Goal: Task Accomplishment & Management: Manage account settings

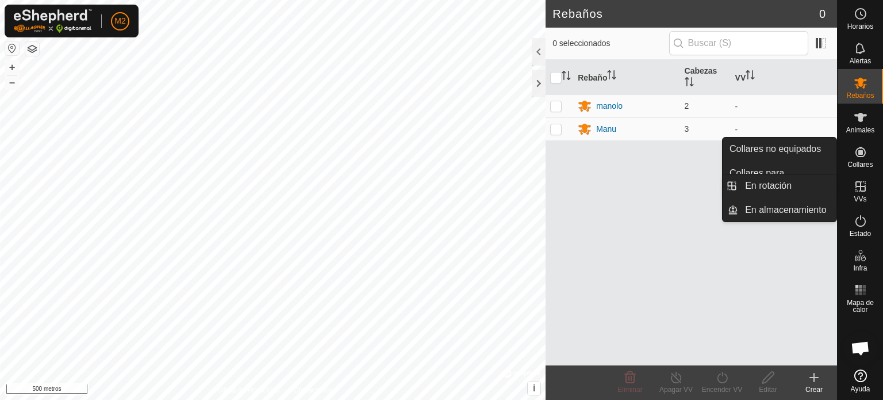
click at [860, 186] on icon at bounding box center [860, 186] width 10 height 10
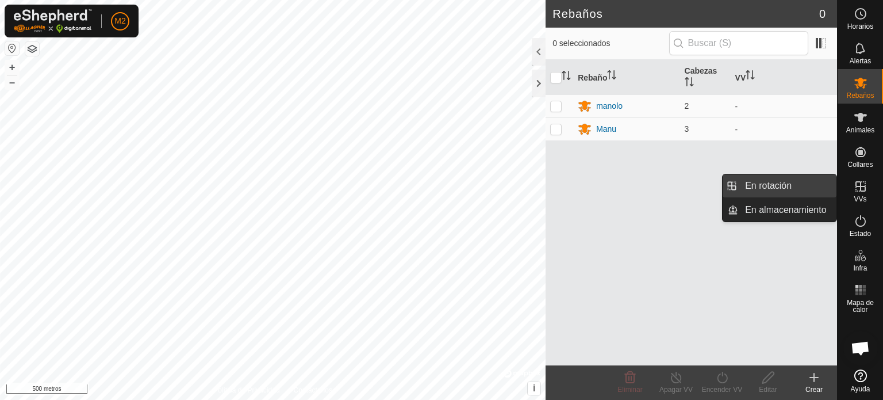
click at [797, 187] on link "En rotación" at bounding box center [787, 185] width 98 height 23
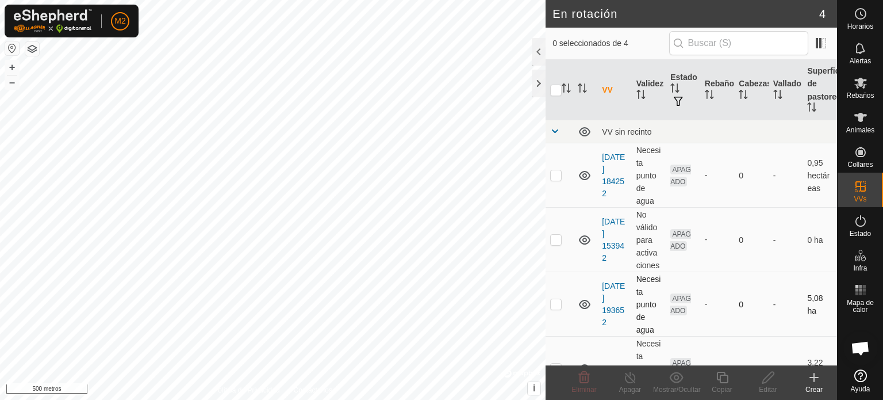
click at [558, 307] on p-checkbox at bounding box center [555, 303] width 11 height 9
checkbox input "true"
click at [13, 68] on font "+" at bounding box center [12, 67] width 6 height 12
click at [768, 377] on icon at bounding box center [768, 377] width 14 height 14
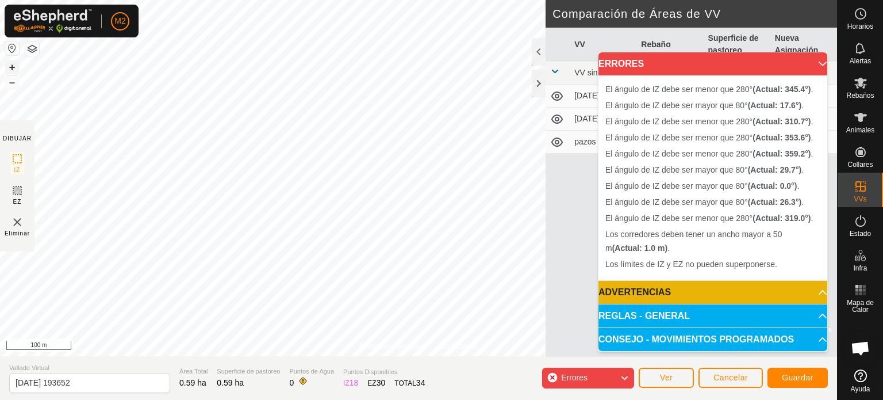
click at [11, 68] on button "+" at bounding box center [12, 67] width 14 height 14
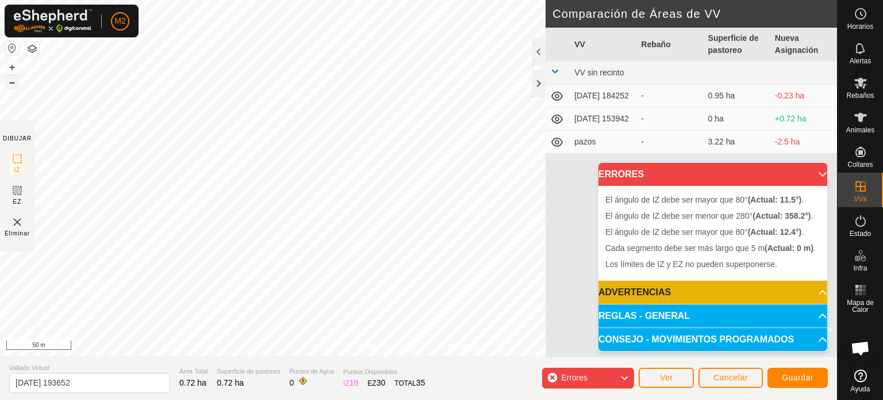
click at [9, 85] on button "–" at bounding box center [12, 82] width 14 height 14
click at [11, 65] on button "+" at bounding box center [12, 67] width 14 height 14
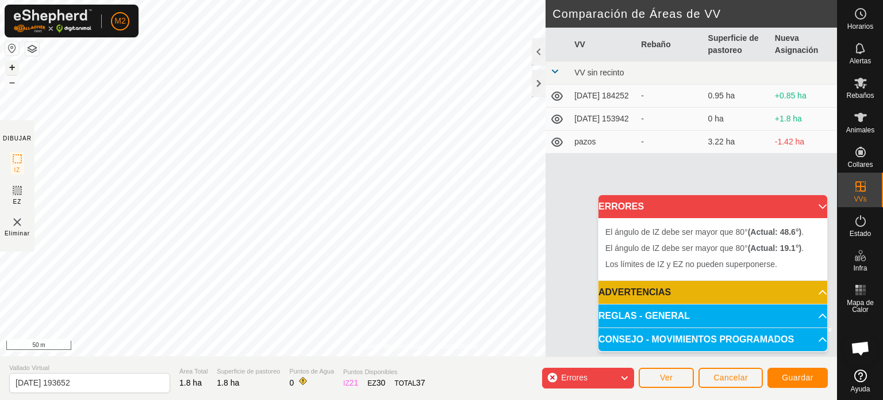
click at [13, 64] on button "+" at bounding box center [12, 67] width 14 height 14
click at [9, 83] on button "–" at bounding box center [12, 82] width 14 height 14
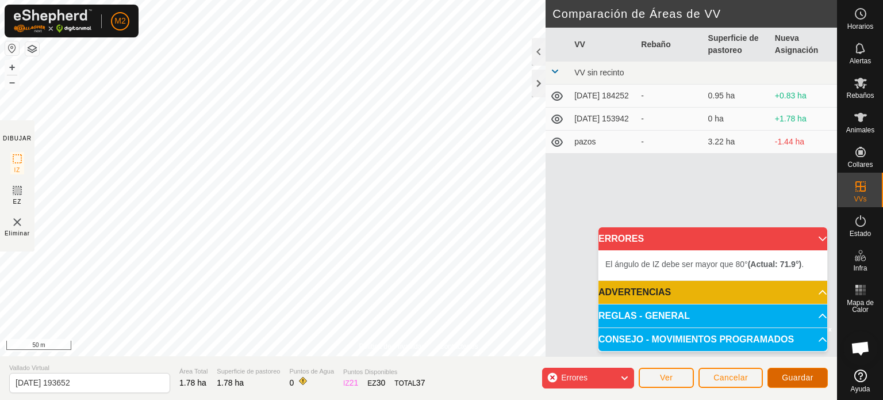
click at [802, 373] on span "Guardar" at bounding box center [798, 377] width 32 height 9
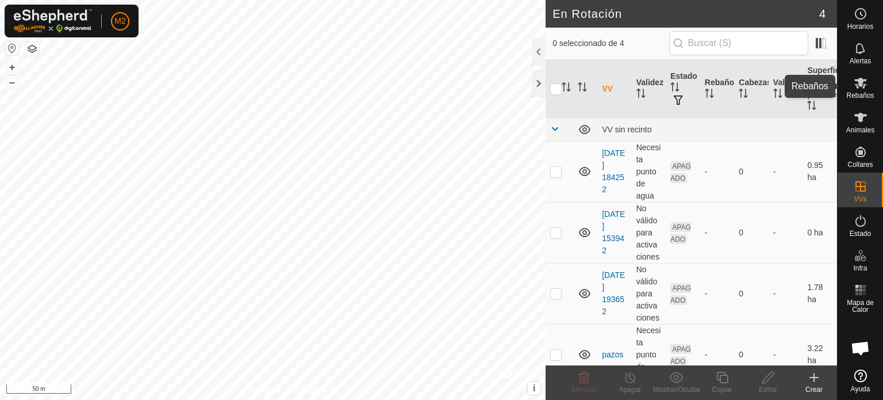
click at [861, 92] on span "Rebaños" at bounding box center [860, 95] width 28 height 7
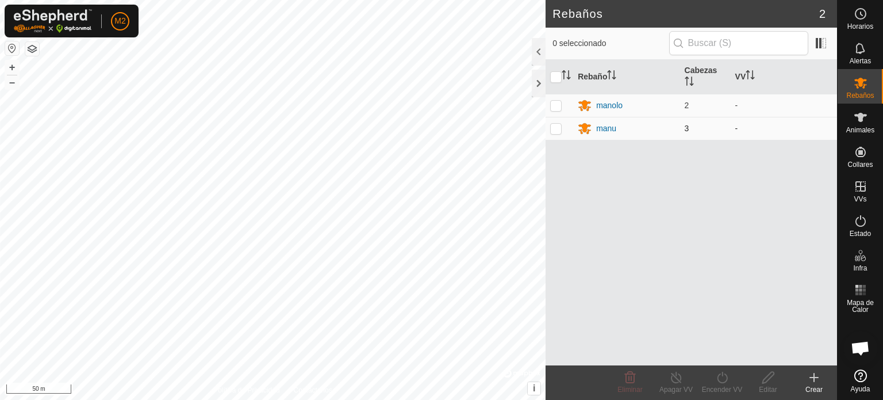
click at [555, 130] on p-checkbox at bounding box center [555, 128] width 11 height 9
checkbox input "true"
click at [719, 377] on icon at bounding box center [722, 377] width 14 height 14
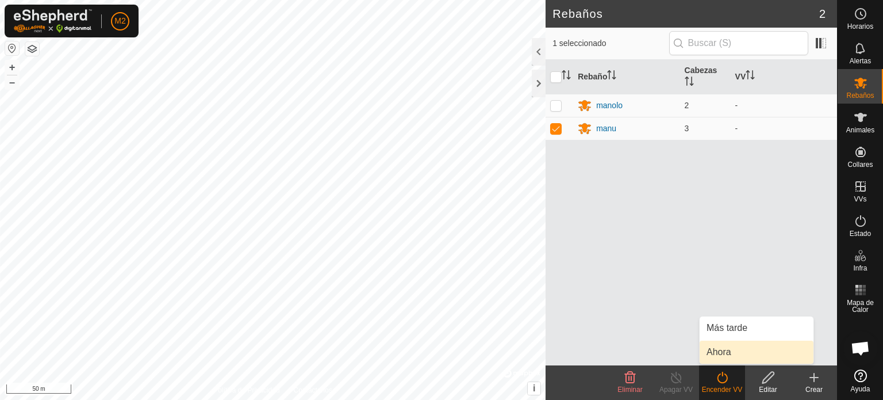
click at [722, 349] on link "Ahora" at bounding box center [757, 351] width 114 height 23
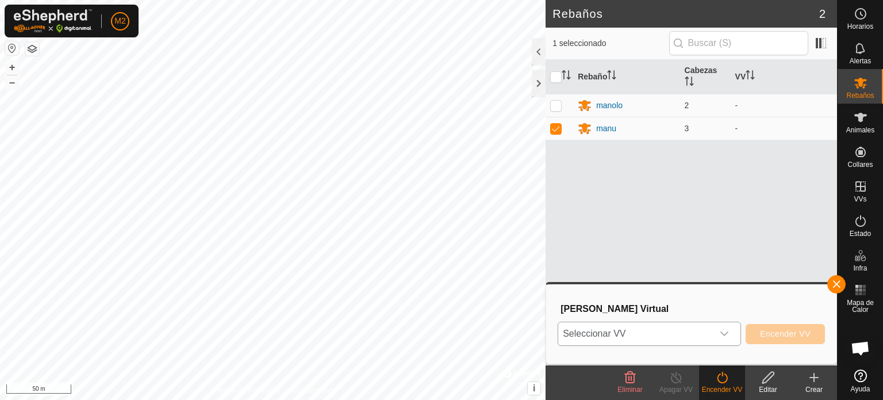
click at [723, 334] on icon "dropdown trigger" at bounding box center [724, 333] width 8 height 5
click at [724, 332] on icon "dropdown trigger" at bounding box center [724, 333] width 9 height 9
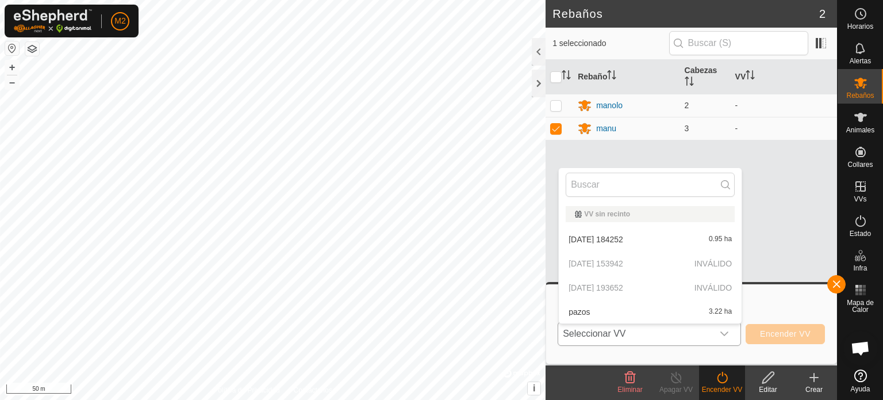
click at [636, 262] on p-selectitem "[DATE] 153942 INVÁLIDO" at bounding box center [650, 263] width 183 height 23
click at [634, 288] on p-selectitem "[DATE] 193652 INVÁLIDO" at bounding box center [650, 287] width 183 height 23
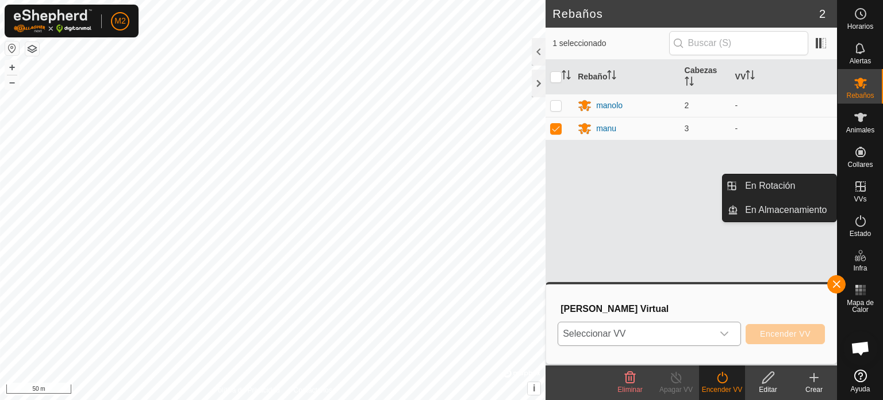
click at [859, 194] on es-virtualpaddocks-svg-icon at bounding box center [860, 186] width 21 height 18
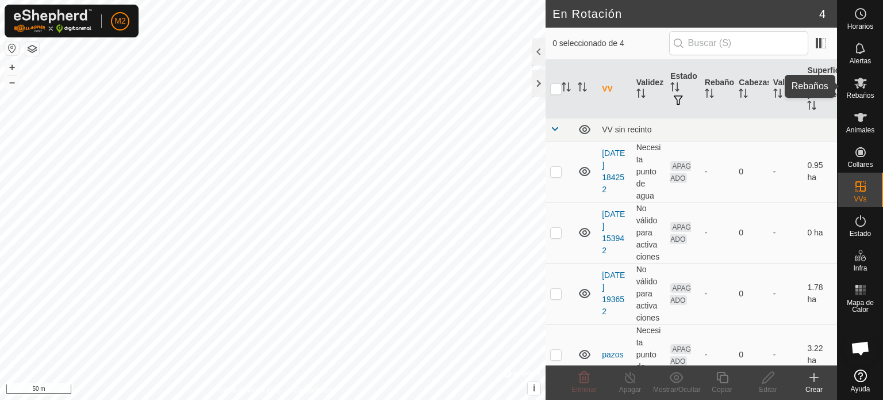
click at [860, 92] on span "Rebaños" at bounding box center [860, 95] width 28 height 7
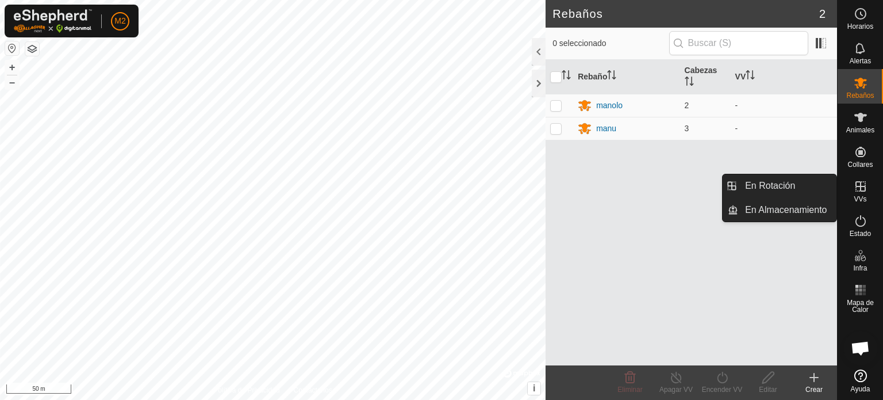
click at [859, 187] on icon at bounding box center [861, 186] width 14 height 14
click at [767, 183] on link "En Rotación" at bounding box center [787, 185] width 98 height 23
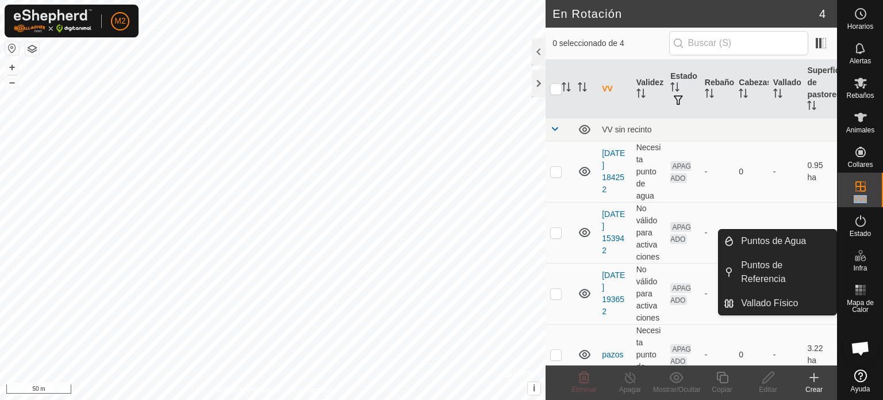
scroll to position [18, 0]
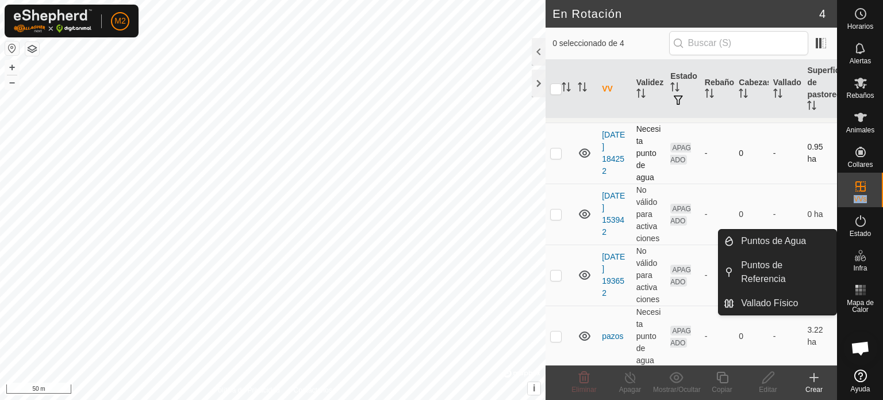
click at [769, 172] on td "-" at bounding box center [786, 152] width 34 height 61
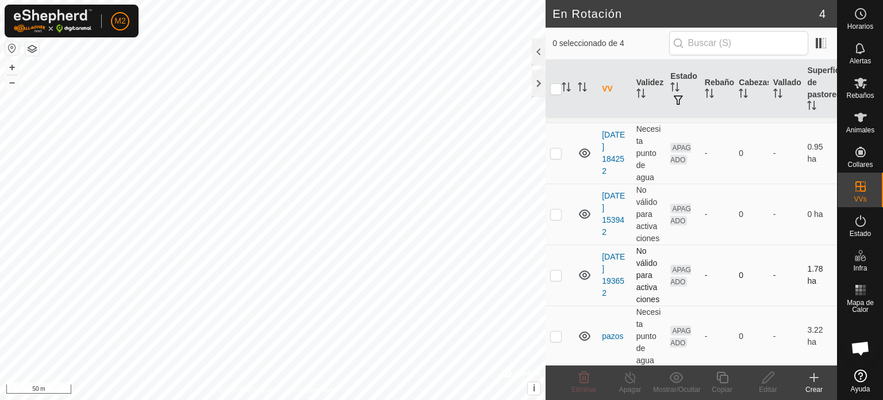
click at [551, 271] on p-checkbox at bounding box center [555, 274] width 11 height 9
checkbox input "true"
click at [762, 380] on icon at bounding box center [767, 376] width 11 height 11
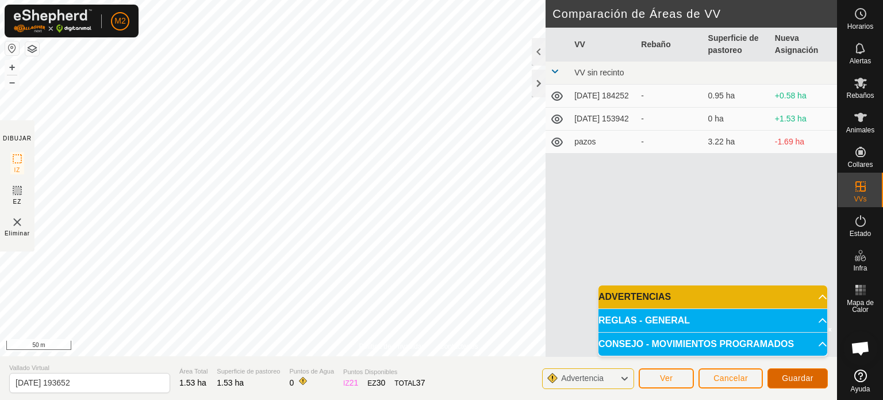
click at [800, 376] on span "Guardar" at bounding box center [798, 377] width 32 height 9
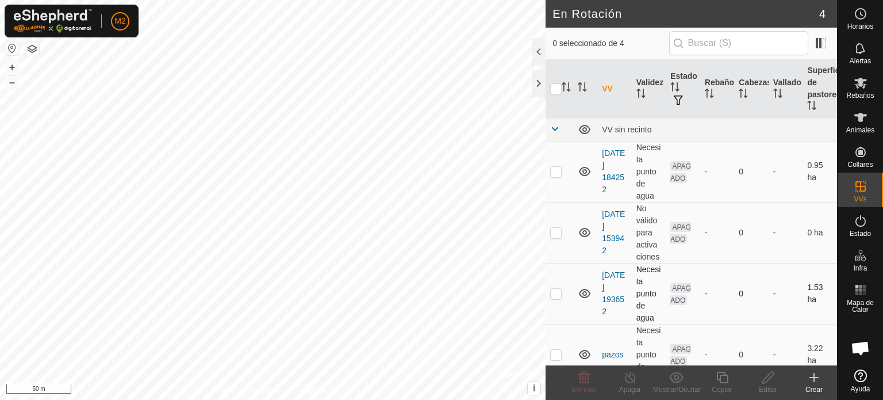
click at [559, 290] on p-checkbox at bounding box center [555, 293] width 11 height 9
checkbox input "true"
click at [765, 377] on icon at bounding box center [768, 377] width 14 height 14
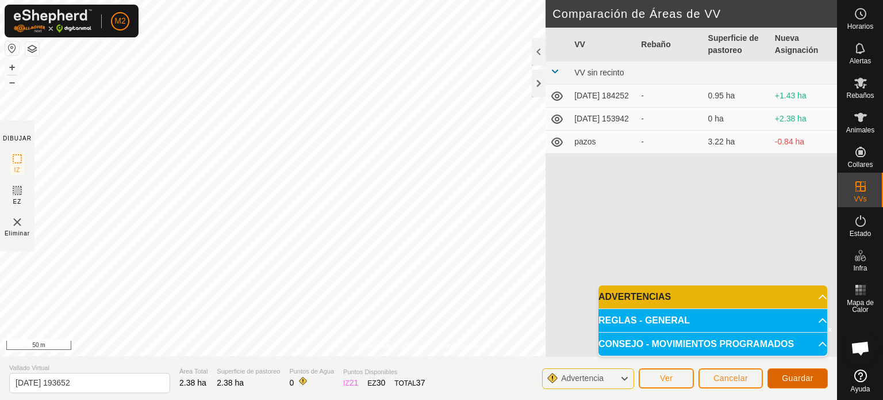
click at [798, 376] on span "Guardar" at bounding box center [798, 377] width 32 height 9
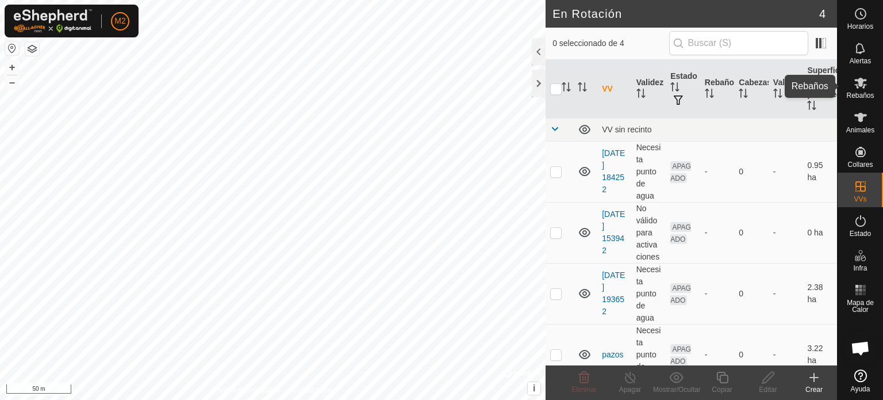
click at [859, 92] on span "Rebaños" at bounding box center [860, 95] width 28 height 7
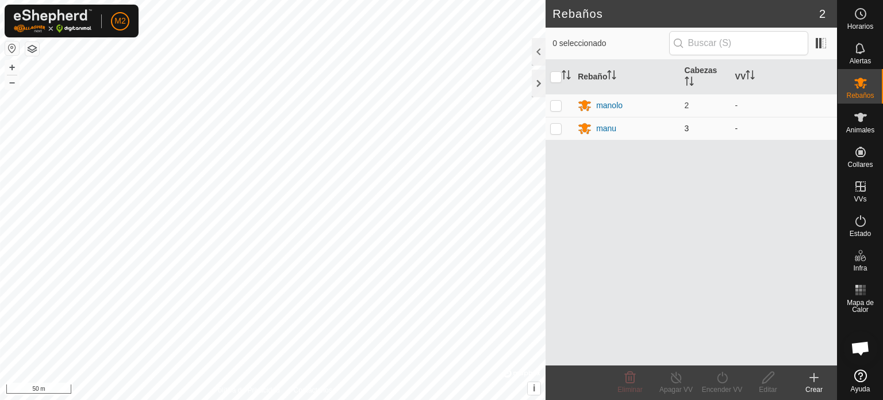
click at [556, 126] on p-checkbox at bounding box center [555, 128] width 11 height 9
checkbox input "true"
click at [721, 378] on icon at bounding box center [722, 377] width 14 height 14
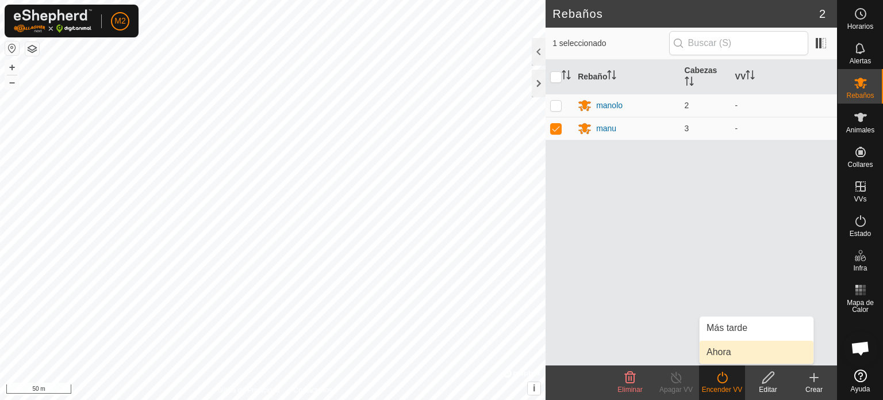
click at [720, 350] on link "Ahora" at bounding box center [757, 351] width 114 height 23
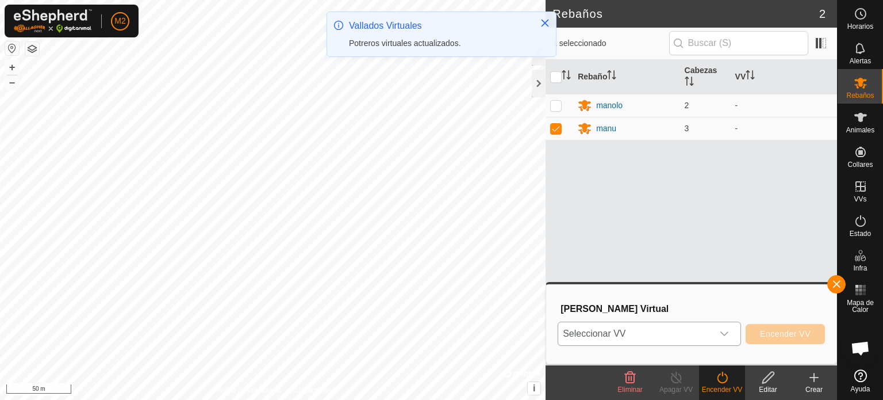
click at [726, 332] on icon "dropdown trigger" at bounding box center [724, 333] width 9 height 9
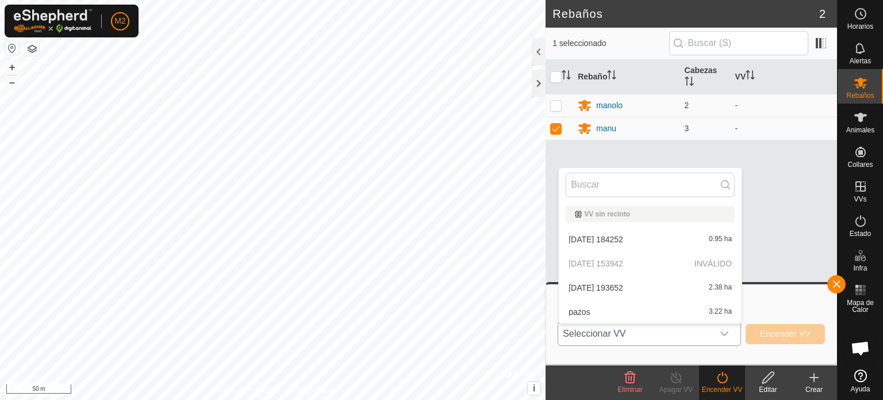
click at [582, 290] on li "[DATE] 193652 2.38 ha" at bounding box center [650, 287] width 183 height 23
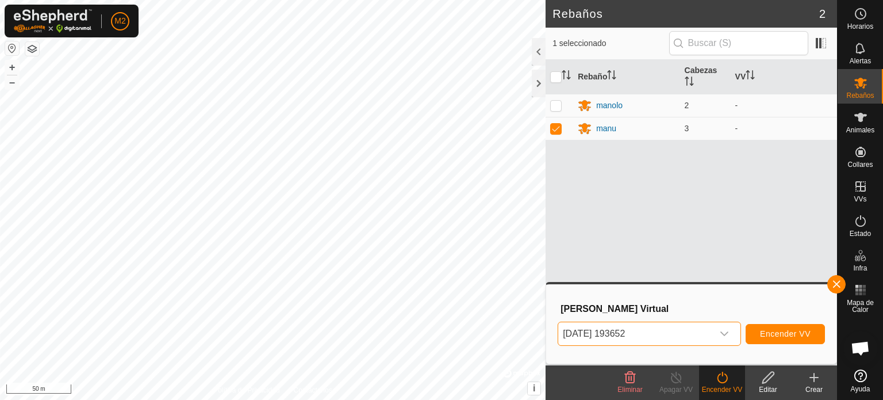
click at [787, 321] on div "[DATE] 193652 Encender VV" at bounding box center [691, 334] width 267 height 28
click at [786, 335] on span "Encender VV" at bounding box center [785, 333] width 51 height 9
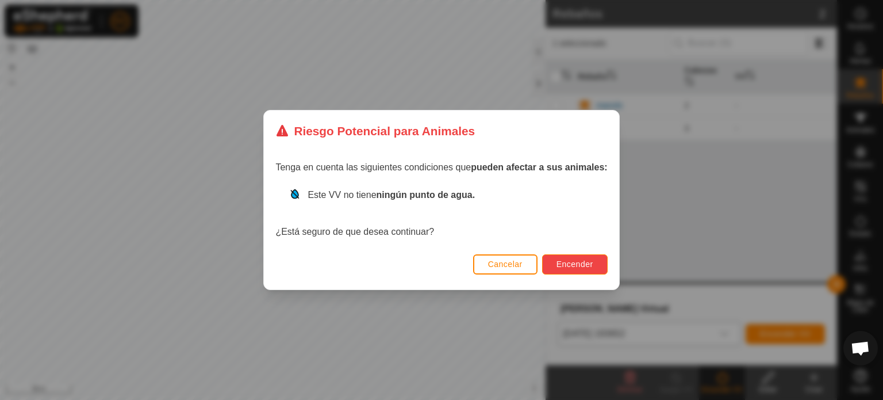
click at [579, 263] on span "Encender" at bounding box center [574, 263] width 37 height 9
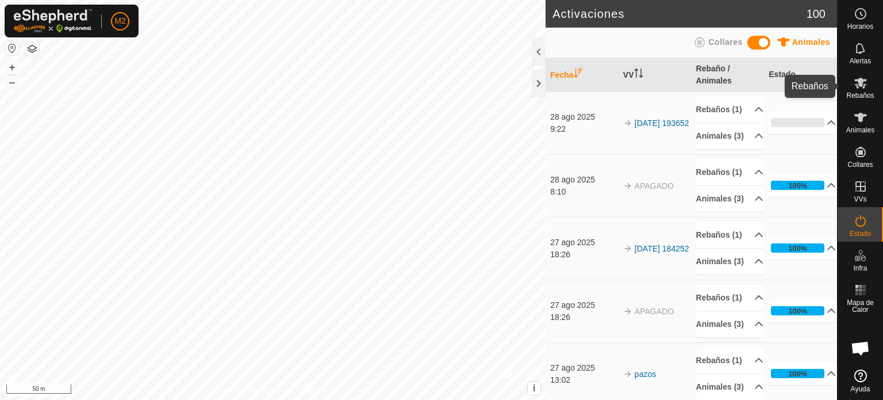
click at [857, 85] on icon at bounding box center [861, 83] width 14 height 14
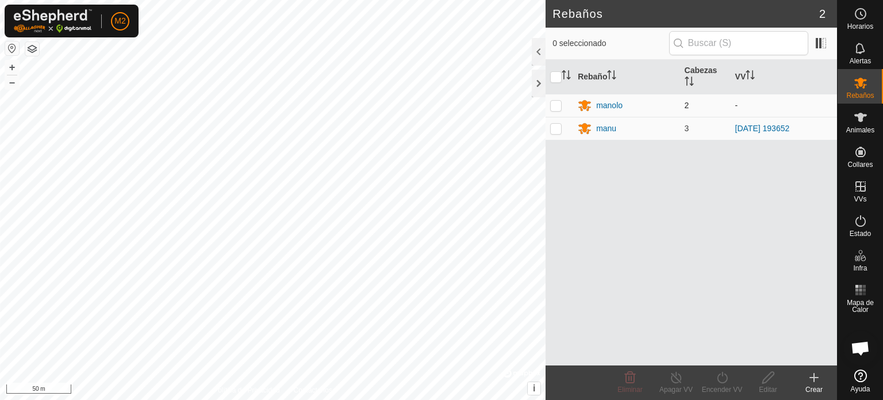
click at [556, 104] on p-checkbox at bounding box center [555, 105] width 11 height 9
checkbox input "true"
click at [724, 377] on icon at bounding box center [722, 377] width 14 height 14
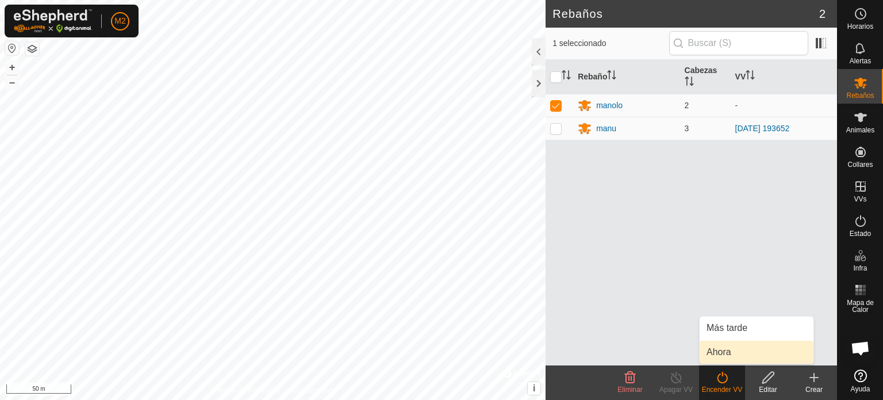
click at [722, 353] on link "Ahora" at bounding box center [757, 351] width 114 height 23
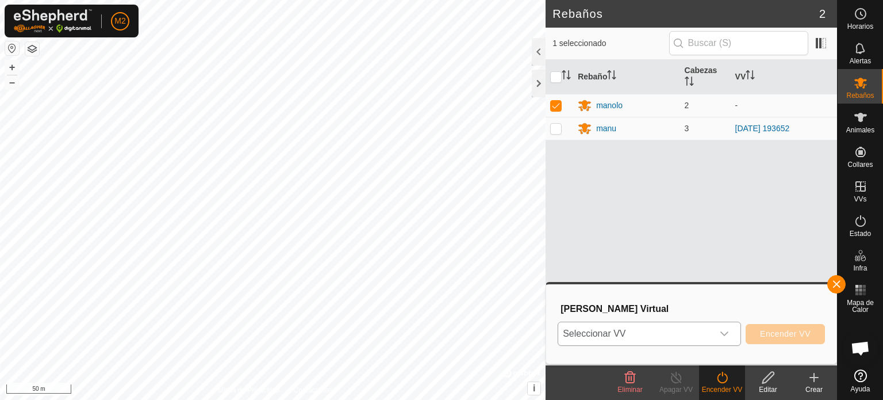
click at [723, 335] on icon "dropdown trigger" at bounding box center [724, 333] width 9 height 9
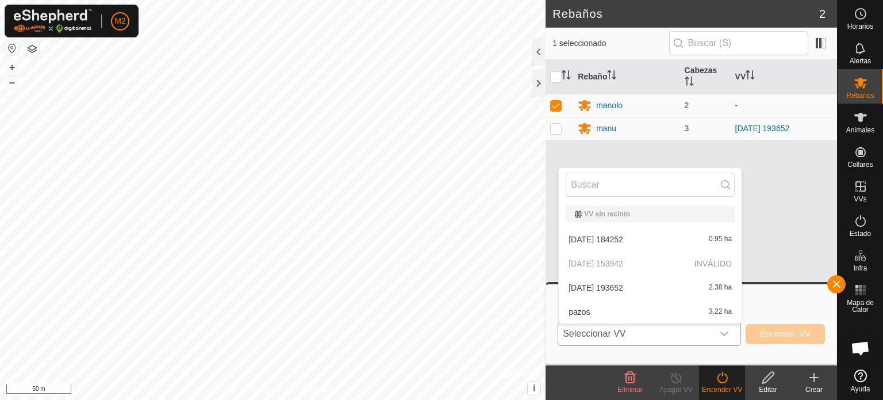
click at [618, 282] on li "[DATE] 193652 2.38 ha" at bounding box center [650, 287] width 183 height 23
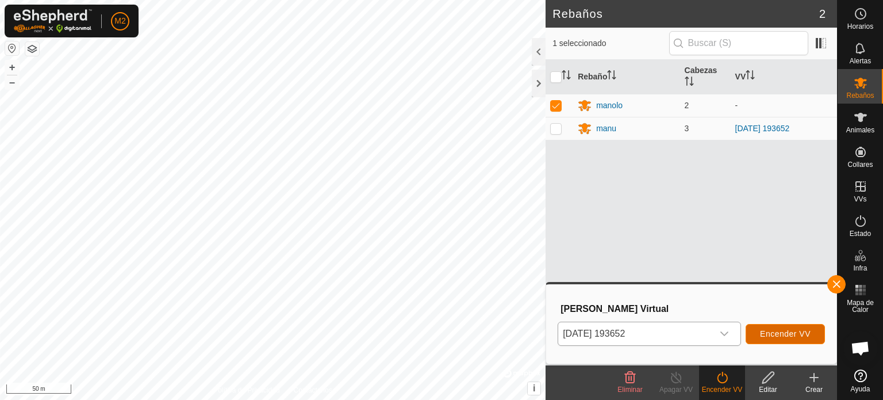
click at [781, 335] on span "Encender VV" at bounding box center [785, 333] width 51 height 9
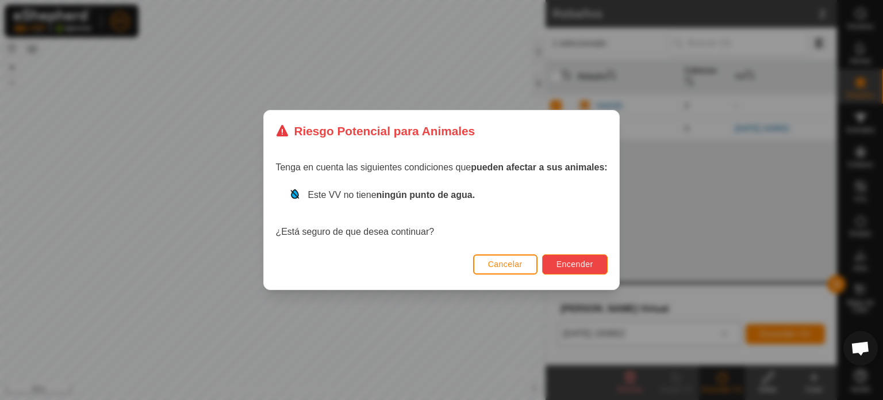
click at [580, 263] on span "Encender" at bounding box center [574, 263] width 37 height 9
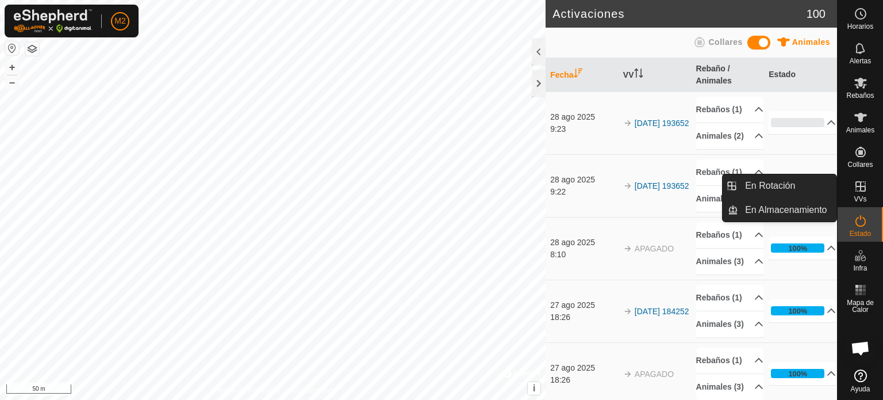
click at [857, 184] on icon at bounding box center [861, 186] width 14 height 14
click at [798, 183] on link "En Rotación" at bounding box center [787, 185] width 98 height 23
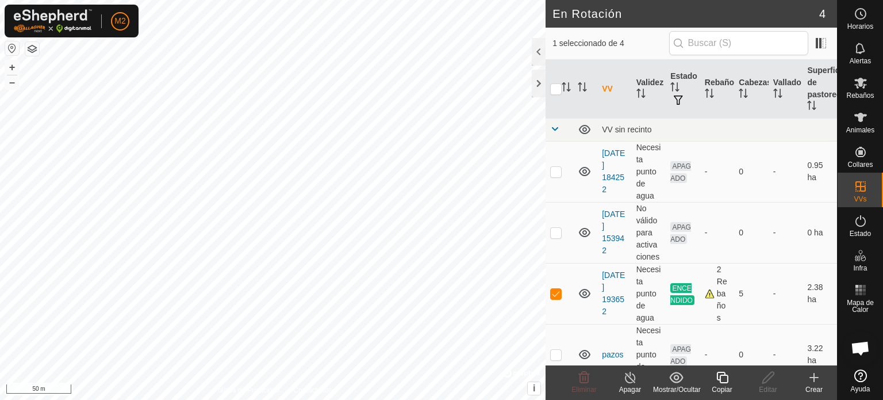
click at [815, 375] on icon at bounding box center [814, 377] width 14 height 14
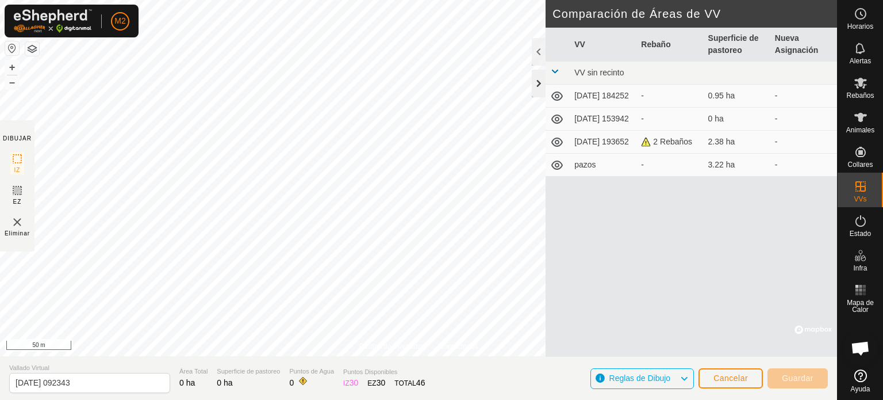
click at [541, 78] on div at bounding box center [539, 84] width 14 height 28
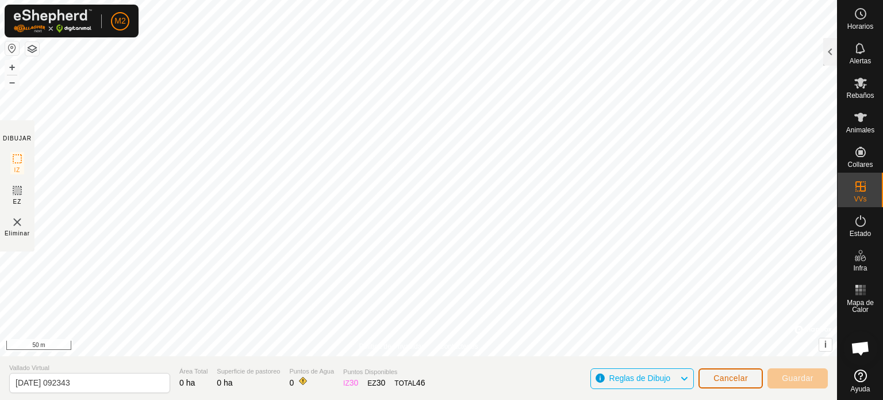
click at [731, 380] on span "Cancelar" at bounding box center [730, 377] width 34 height 9
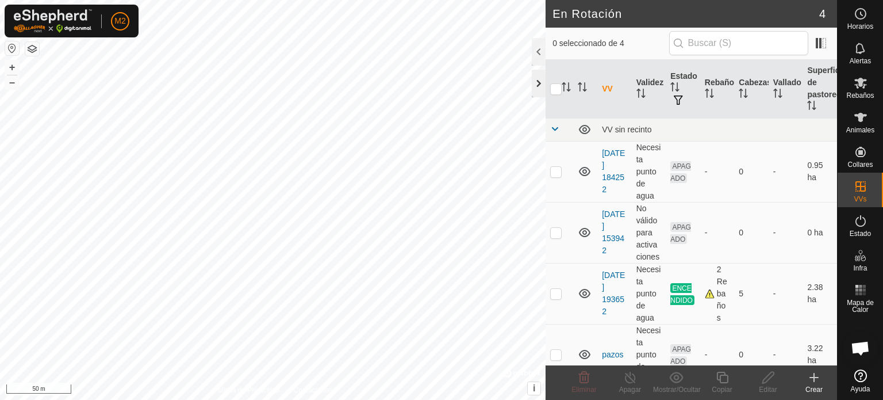
click at [543, 85] on div at bounding box center [539, 84] width 14 height 28
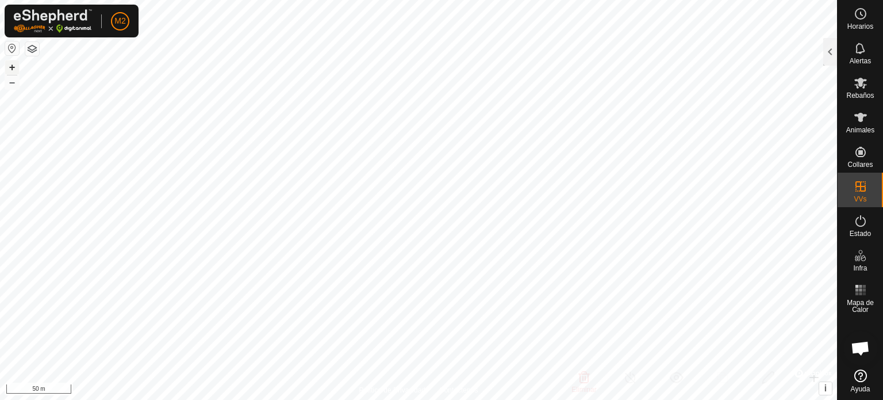
click at [13, 69] on button "+" at bounding box center [12, 67] width 14 height 14
click at [9, 66] on button "+" at bounding box center [12, 67] width 14 height 14
click at [18, 81] on button "–" at bounding box center [12, 82] width 14 height 14
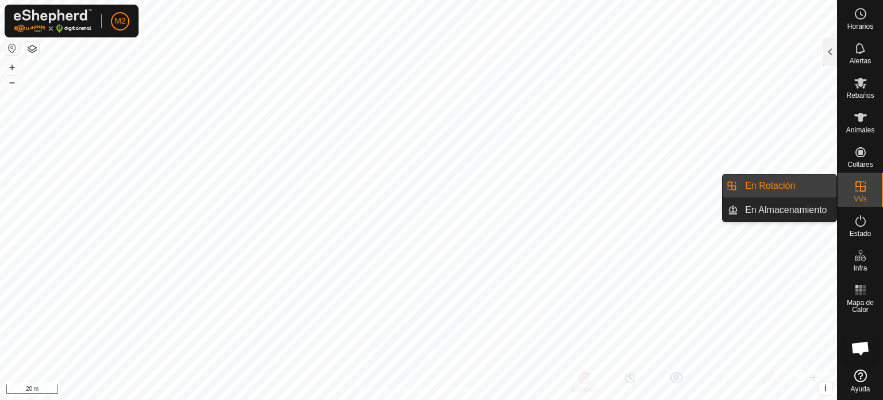
click at [862, 190] on icon at bounding box center [860, 186] width 10 height 10
click at [797, 182] on link "En Rotación" at bounding box center [787, 185] width 98 height 23
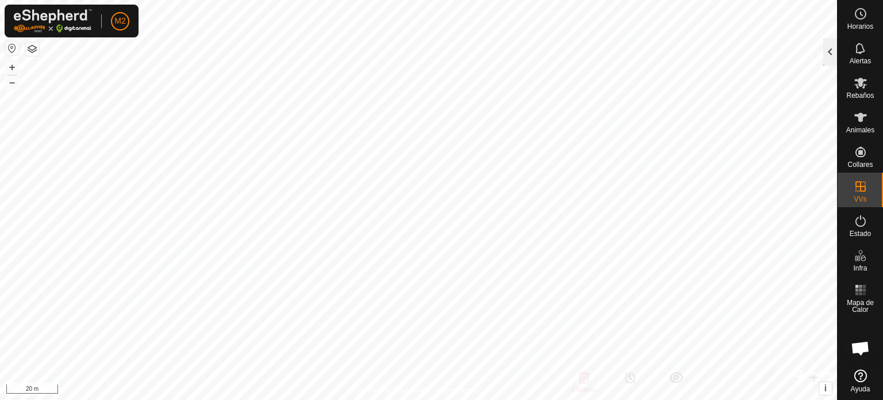
click at [830, 49] on div at bounding box center [830, 52] width 14 height 28
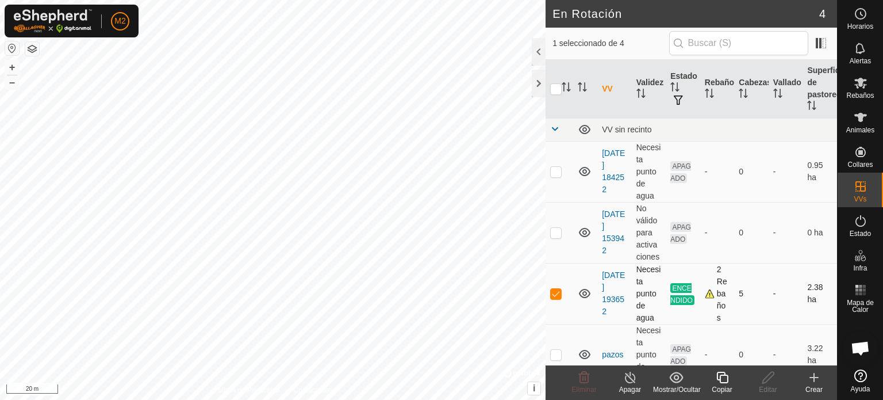
click at [558, 294] on p-checkbox at bounding box center [555, 293] width 11 height 9
checkbox input "false"
click at [819, 379] on icon at bounding box center [814, 377] width 14 height 14
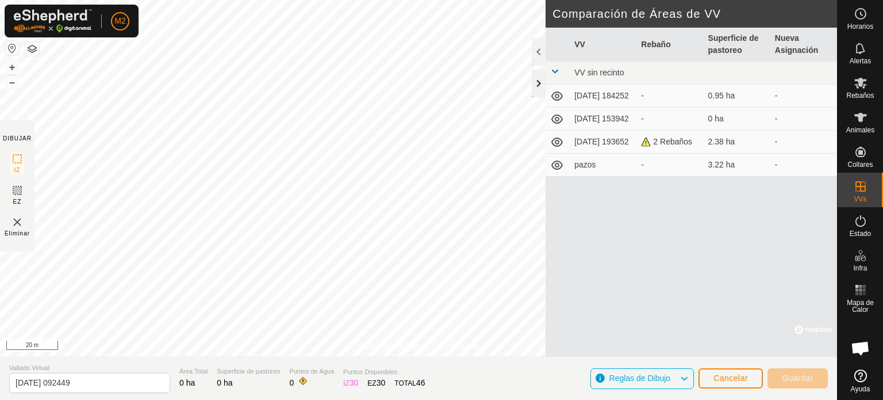
click at [539, 81] on div at bounding box center [539, 84] width 14 height 28
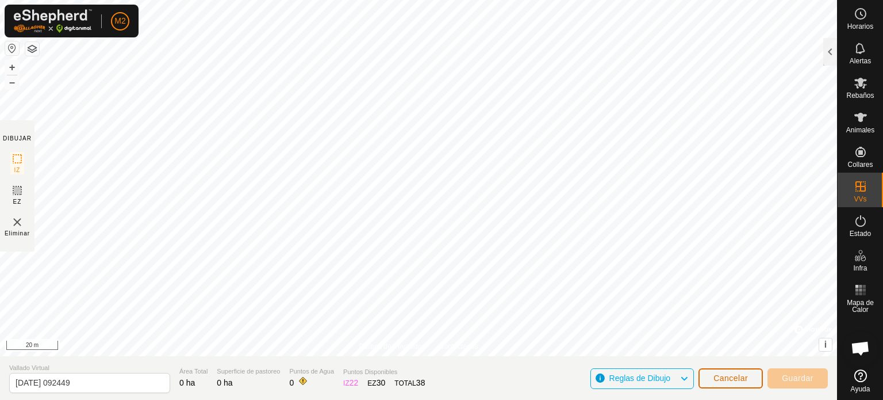
click at [734, 378] on span "Cancelar" at bounding box center [730, 377] width 34 height 9
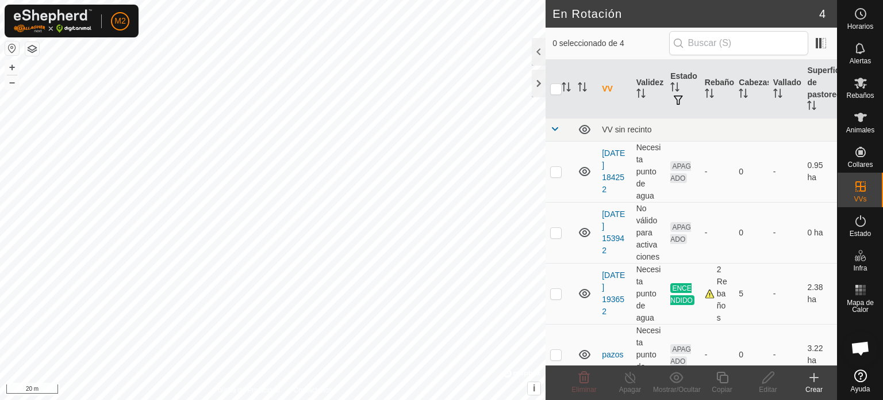
click at [813, 382] on icon at bounding box center [814, 377] width 14 height 14
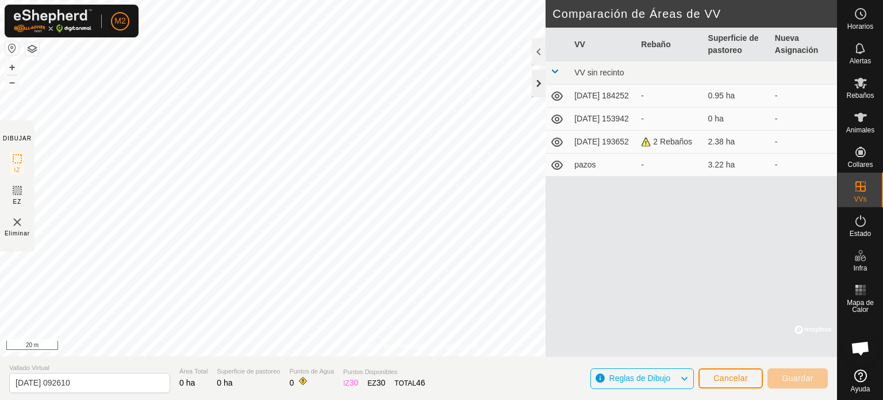
click at [533, 83] on div at bounding box center [539, 84] width 14 height 28
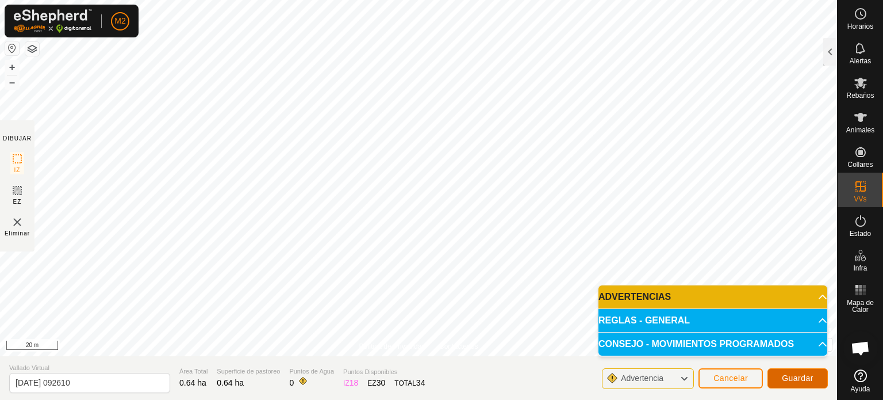
click at [796, 379] on span "Guardar" at bounding box center [798, 377] width 32 height 9
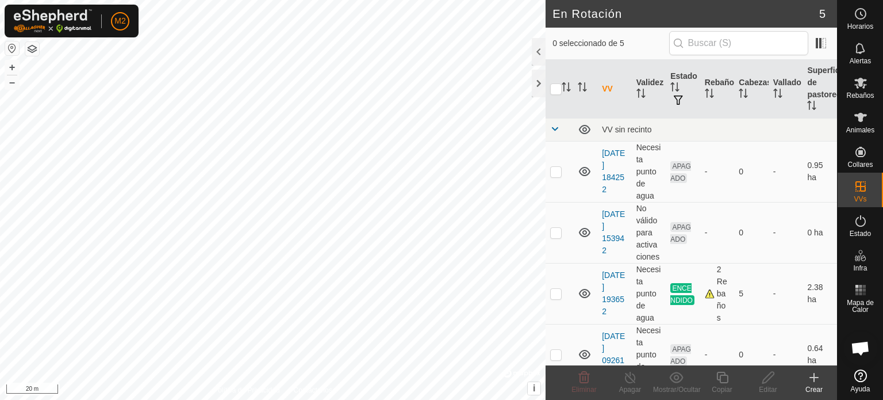
click at [11, 48] on button "button" at bounding box center [12, 48] width 14 height 14
click at [9, 66] on button "+" at bounding box center [12, 67] width 14 height 14
click at [9, 68] on button "+" at bounding box center [12, 67] width 14 height 14
click at [552, 290] on p-checkbox at bounding box center [555, 293] width 11 height 9
checkbox input "true"
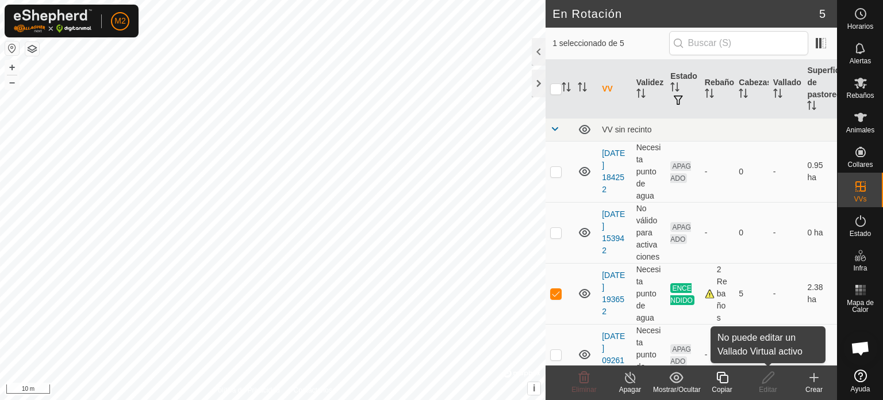
click at [773, 386] on div "Editar" at bounding box center [768, 389] width 46 height 10
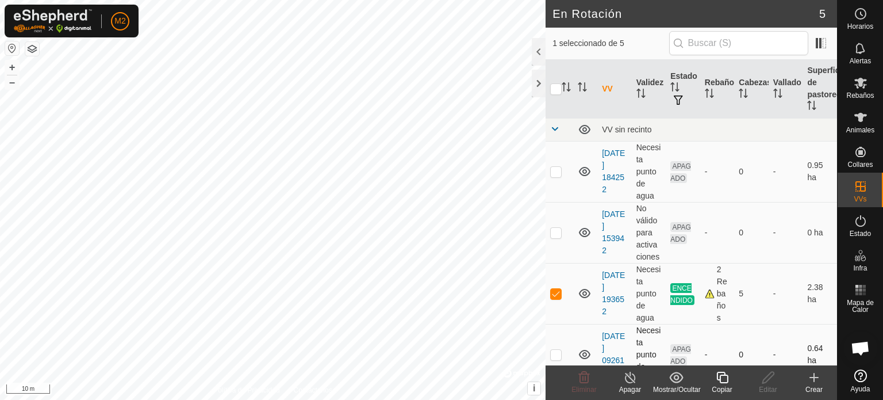
click at [552, 351] on p-checkbox at bounding box center [555, 354] width 11 height 9
checkbox input "true"
click at [558, 291] on p-checkbox at bounding box center [555, 293] width 11 height 9
checkbox input "false"
click at [766, 381] on icon at bounding box center [768, 377] width 14 height 14
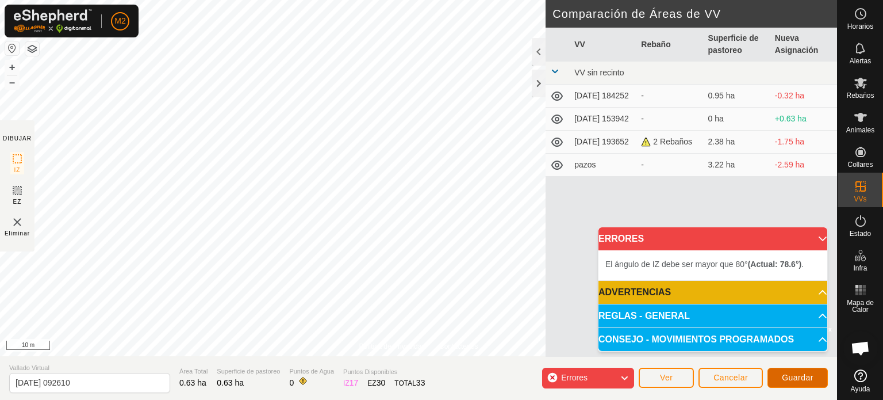
click at [784, 373] on span "Guardar" at bounding box center [798, 377] width 32 height 9
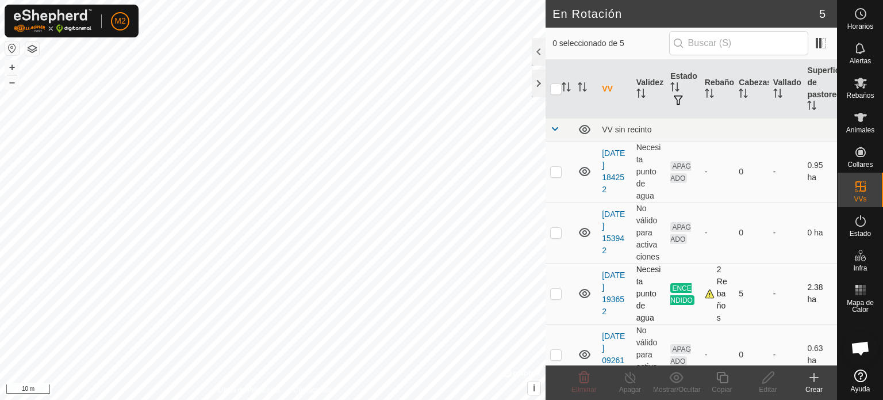
click at [554, 294] on p-checkbox at bounding box center [555, 293] width 11 height 9
checkbox input "false"
click at [552, 354] on p-checkbox at bounding box center [555, 354] width 11 height 9
checkbox input "true"
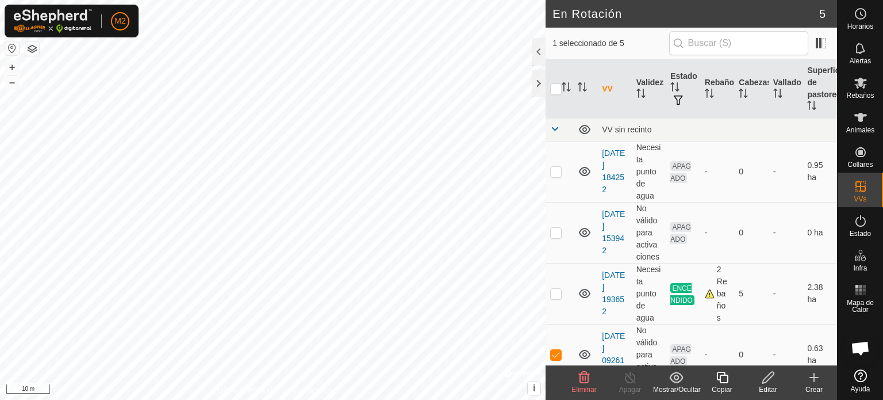
click at [770, 380] on icon at bounding box center [768, 377] width 14 height 14
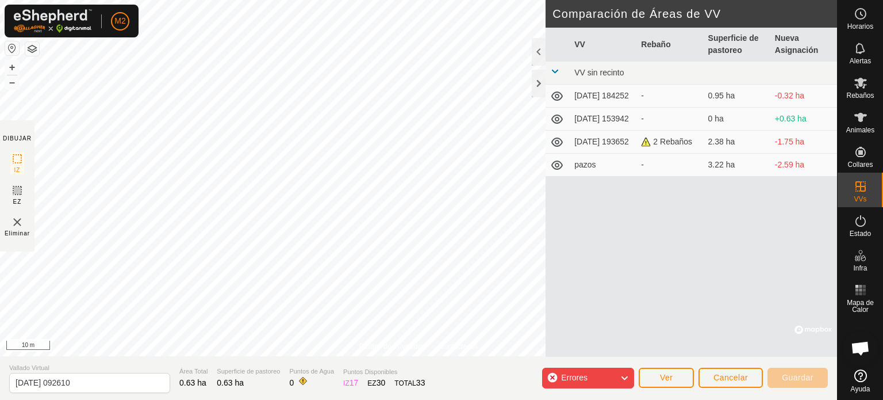
click at [792, 51] on th "Nueva Asignación" at bounding box center [803, 45] width 67 height 34
click at [667, 378] on span "Ver" at bounding box center [666, 377] width 13 height 9
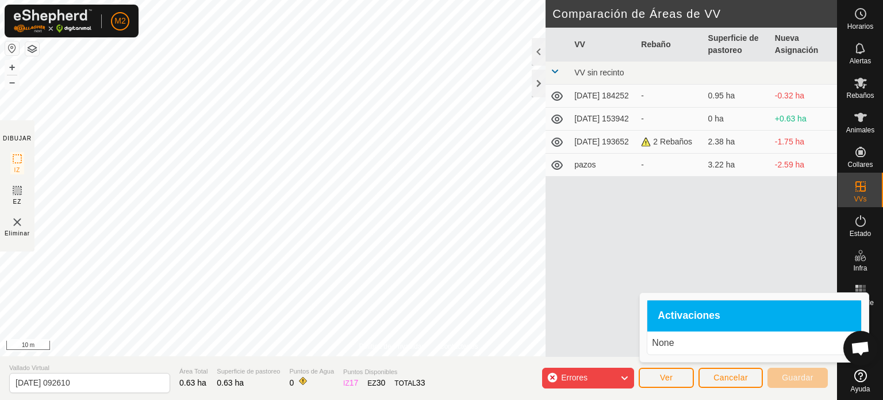
click at [700, 347] on p "None" at bounding box center [754, 343] width 205 height 14
click at [699, 340] on p "None" at bounding box center [754, 343] width 205 height 14
click at [697, 311] on span "Activaciones" at bounding box center [689, 315] width 63 height 10
click at [701, 344] on p "None" at bounding box center [754, 343] width 205 height 14
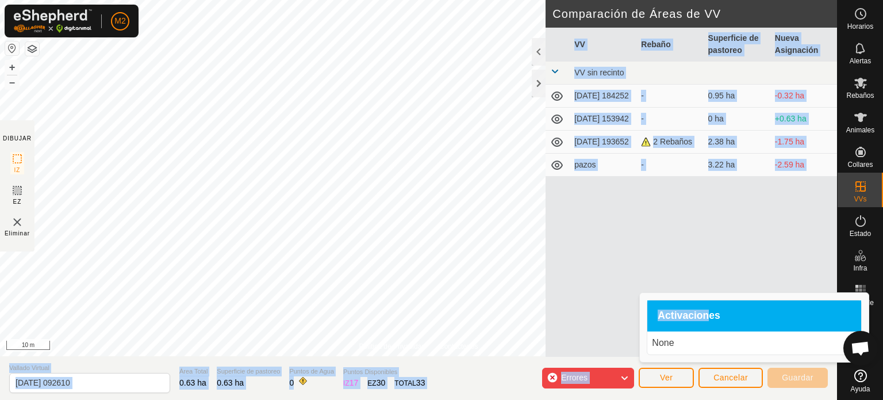
drag, startPoint x: 707, startPoint y: 323, endPoint x: 693, endPoint y: 286, distance: 40.0
click at [695, 275] on body "M2 Horarios Alertas Rebaños Animales Collares VVs Estado Infra Mapa de Calor Ay…" at bounding box center [441, 200] width 883 height 400
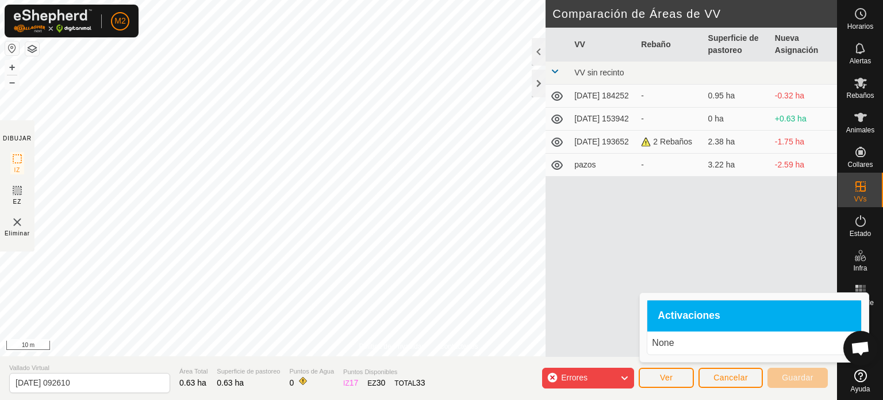
click at [722, 312] on div "Activaciones" at bounding box center [754, 315] width 214 height 31
click at [671, 345] on p "None" at bounding box center [754, 343] width 205 height 14
click at [677, 384] on button "Ver" at bounding box center [666, 377] width 55 height 20
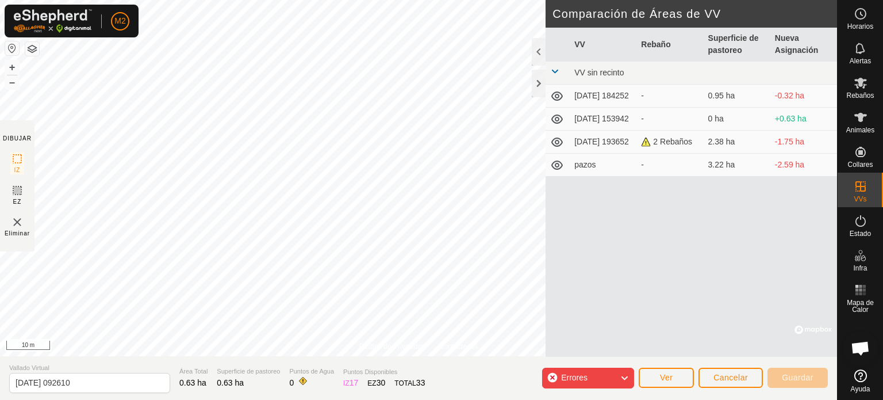
click at [630, 377] on div "Errores" at bounding box center [588, 377] width 92 height 21
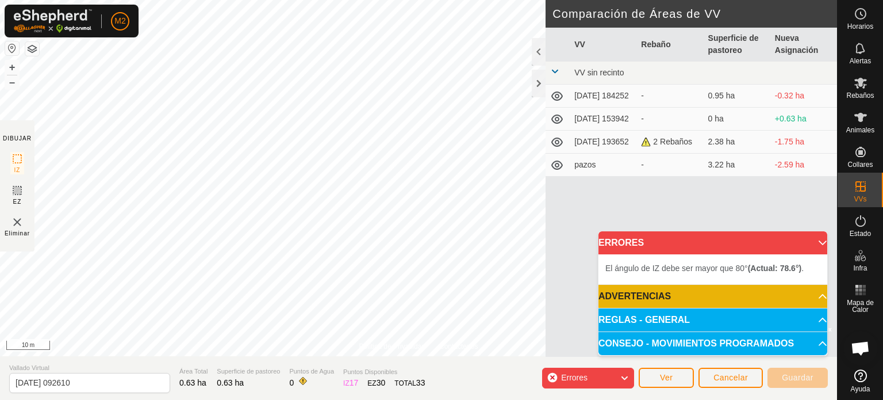
click at [630, 377] on div "Errores" at bounding box center [588, 377] width 92 height 21
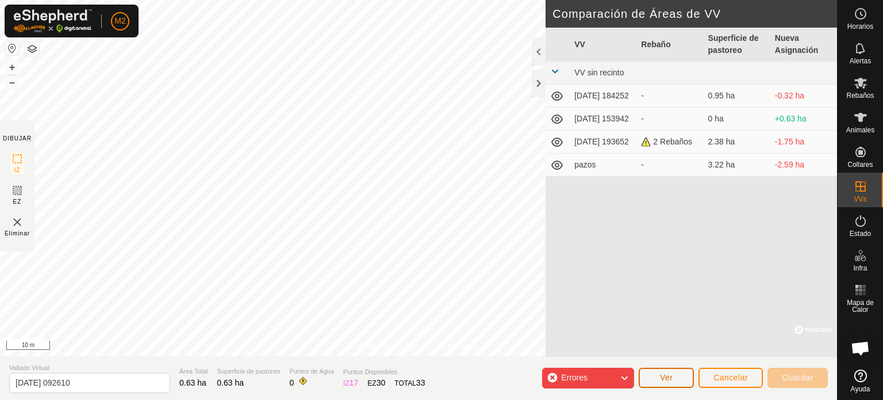
click at [674, 382] on button "Ver" at bounding box center [666, 377] width 55 height 20
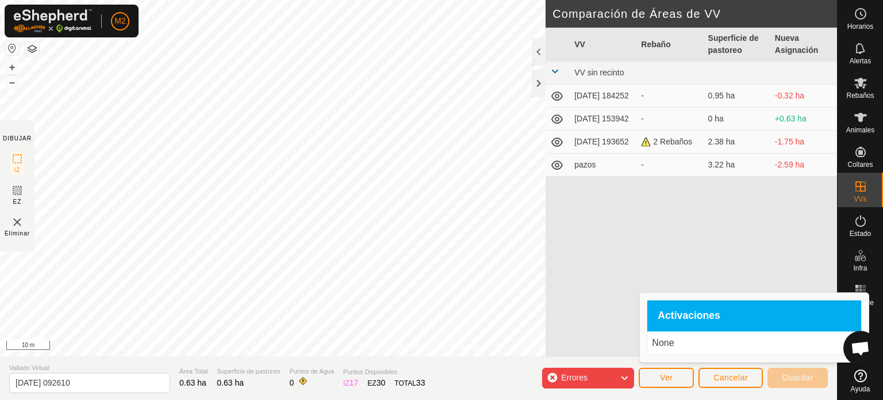
click at [686, 344] on p "None" at bounding box center [754, 343] width 205 height 14
click at [798, 349] on p "None" at bounding box center [754, 343] width 205 height 14
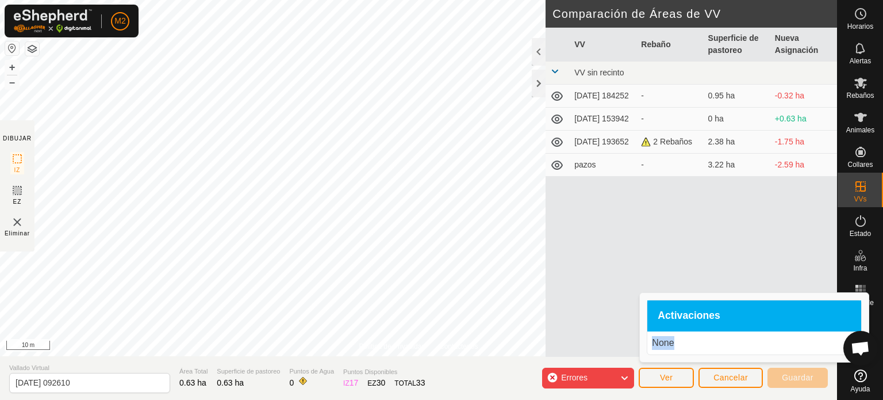
click at [653, 341] on p "None" at bounding box center [754, 343] width 205 height 14
click at [654, 341] on p "None" at bounding box center [754, 343] width 205 height 14
drag, startPoint x: 654, startPoint y: 341, endPoint x: 673, endPoint y: 332, distance: 21.1
click at [658, 339] on p "None" at bounding box center [754, 343] width 205 height 14
click at [697, 326] on div "Activaciones" at bounding box center [754, 315] width 214 height 31
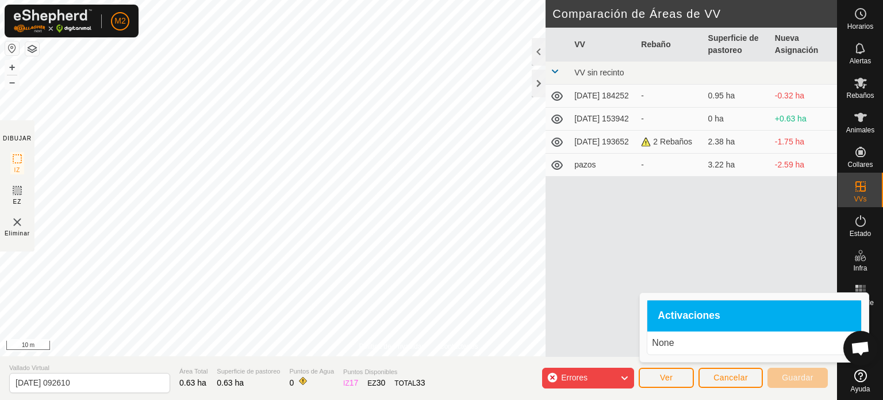
click at [777, 322] on div "Activaciones" at bounding box center [754, 315] width 214 height 31
click at [671, 340] on p "None" at bounding box center [754, 343] width 205 height 14
drag, startPoint x: 671, startPoint y: 340, endPoint x: 693, endPoint y: 345, distance: 21.9
click at [684, 344] on p "None" at bounding box center [754, 343] width 205 height 14
click at [693, 345] on p "None" at bounding box center [754, 343] width 205 height 14
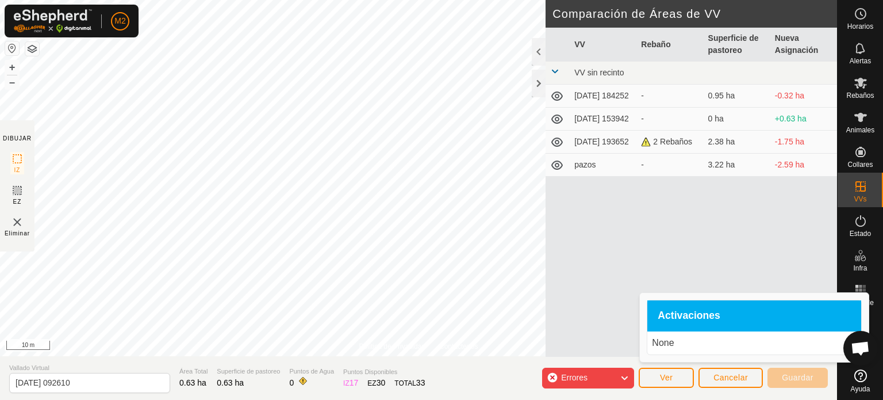
drag, startPoint x: 694, startPoint y: 344, endPoint x: 743, endPoint y: 277, distance: 82.8
click at [743, 277] on div "VV Rebaño Superficie de pastoreo Nueva Asignación VV sin recinto [DATE] 184252 …" at bounding box center [691, 192] width 291 height 329
click at [862, 349] on span "Chat abierto" at bounding box center [860, 349] width 19 height 16
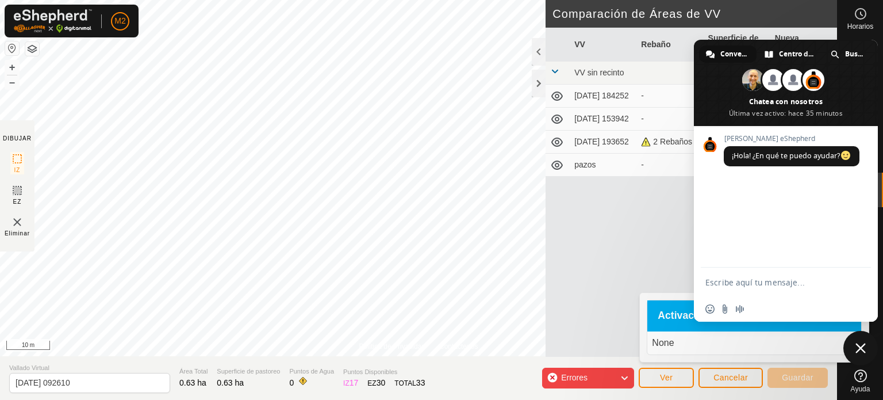
click at [862, 349] on span "Cerrar el chat" at bounding box center [860, 348] width 10 height 10
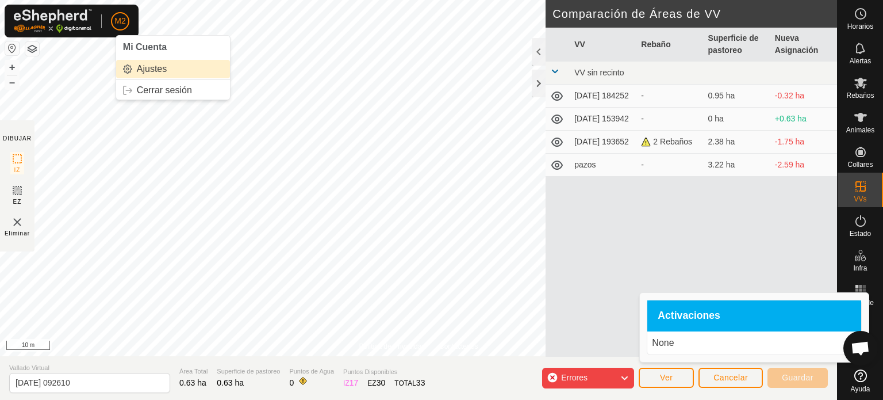
click at [152, 68] on link "Ajustes" at bounding box center [173, 69] width 114 height 18
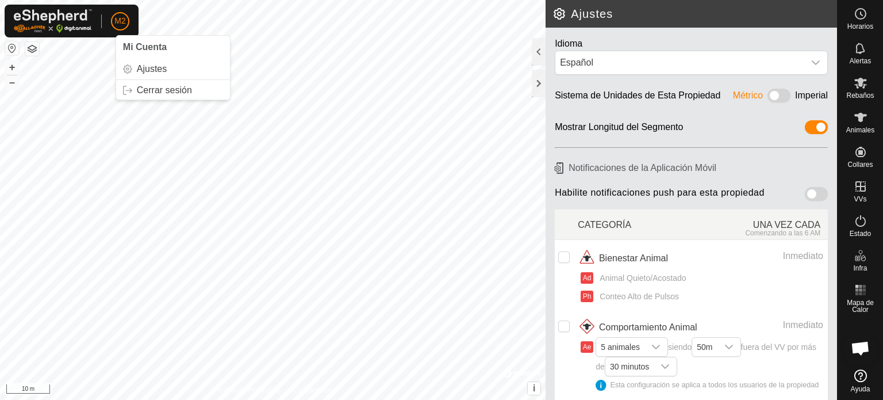
click at [124, 21] on span "M2" at bounding box center [119, 21] width 11 height 12
click at [541, 84] on div at bounding box center [539, 84] width 14 height 28
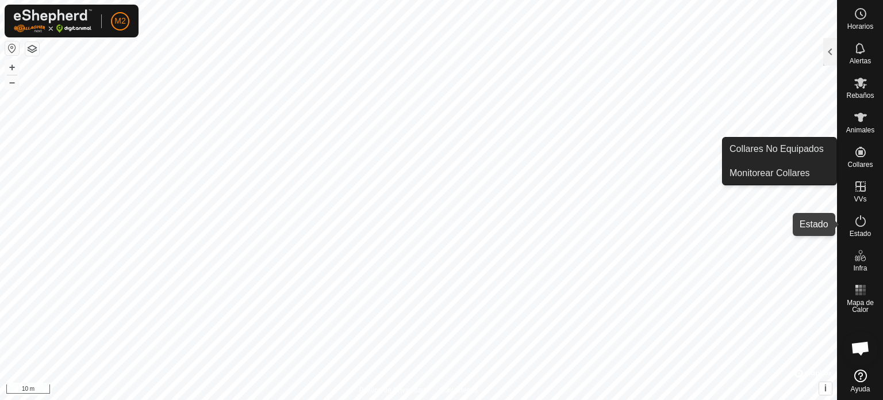
click at [863, 230] on span "Estado" at bounding box center [860, 233] width 21 height 7
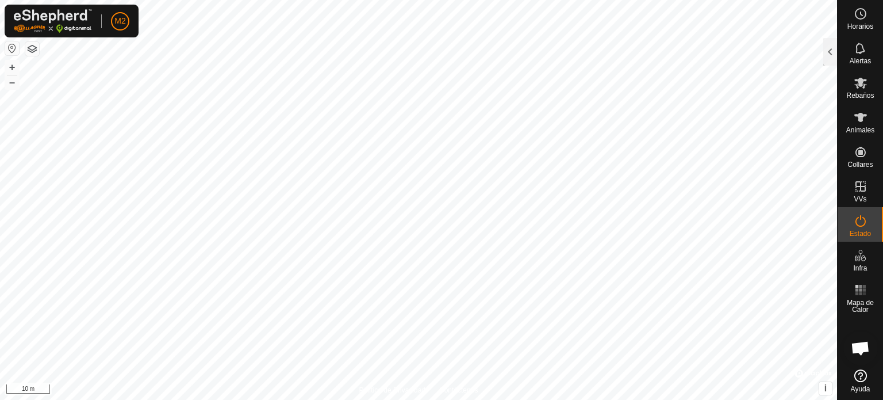
click at [863, 230] on span "Estado" at bounding box center [860, 233] width 21 height 7
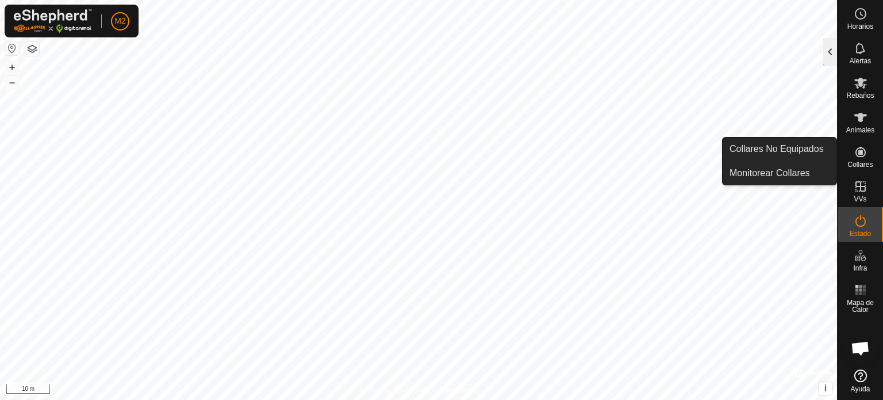
click at [834, 57] on div at bounding box center [830, 52] width 14 height 28
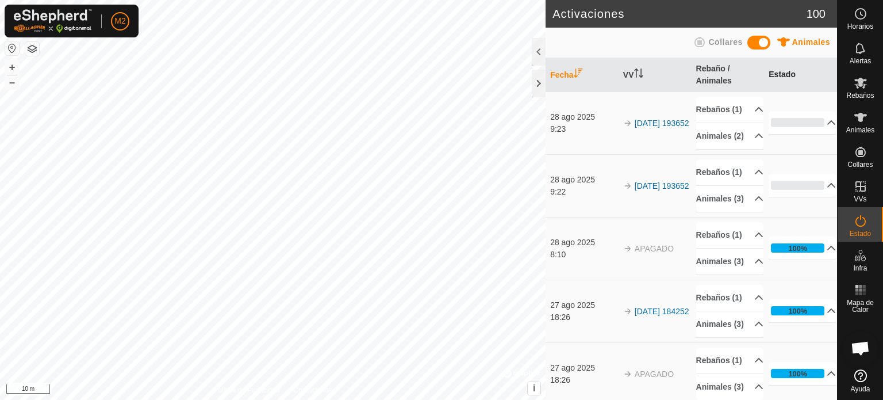
click at [778, 72] on th "Estado" at bounding box center [800, 75] width 73 height 34
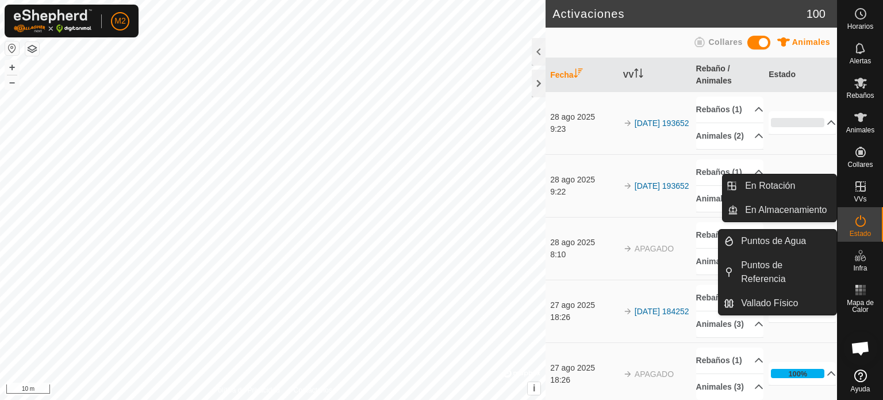
click at [863, 193] on es-virtualpaddocks-svg-icon at bounding box center [860, 186] width 21 height 18
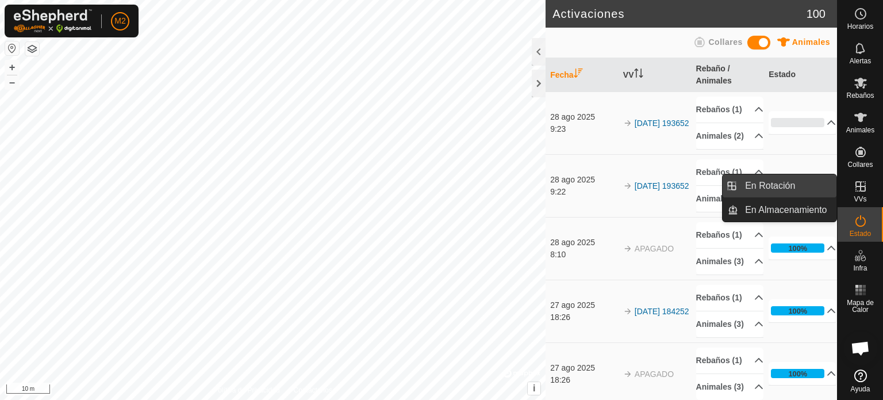
click at [782, 185] on link "En Rotación" at bounding box center [787, 185] width 98 height 23
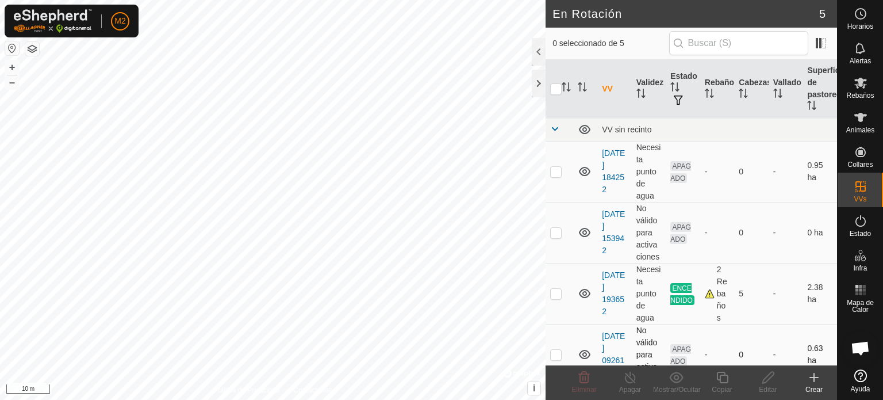
click at [555, 355] on p-checkbox at bounding box center [555, 354] width 11 height 9
checkbox input "true"
click at [605, 89] on th "VV" at bounding box center [614, 89] width 34 height 59
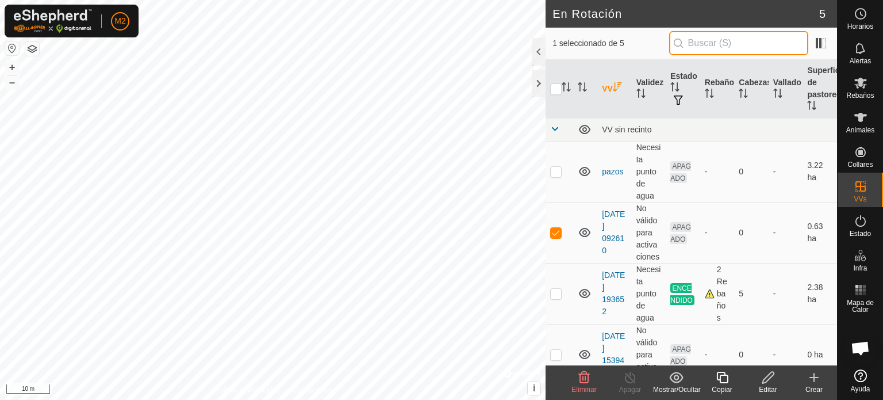
click at [754, 43] on input "text" at bounding box center [738, 43] width 139 height 24
click at [815, 379] on icon at bounding box center [814, 377] width 14 height 14
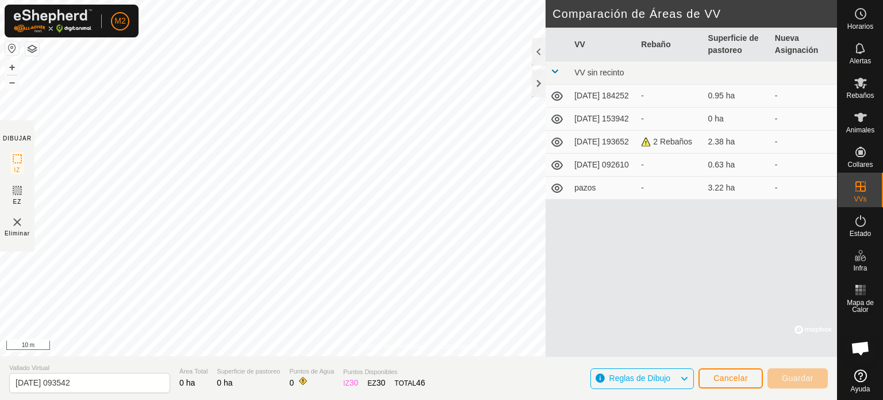
click at [780, 96] on td "-" at bounding box center [803, 96] width 67 height 23
click at [779, 170] on td "-" at bounding box center [803, 164] width 67 height 23
click at [776, 97] on td "-" at bounding box center [803, 96] width 67 height 23
click at [806, 50] on th "Nueva Asignación" at bounding box center [803, 45] width 67 height 34
click at [721, 374] on span "Cancelar" at bounding box center [730, 377] width 34 height 9
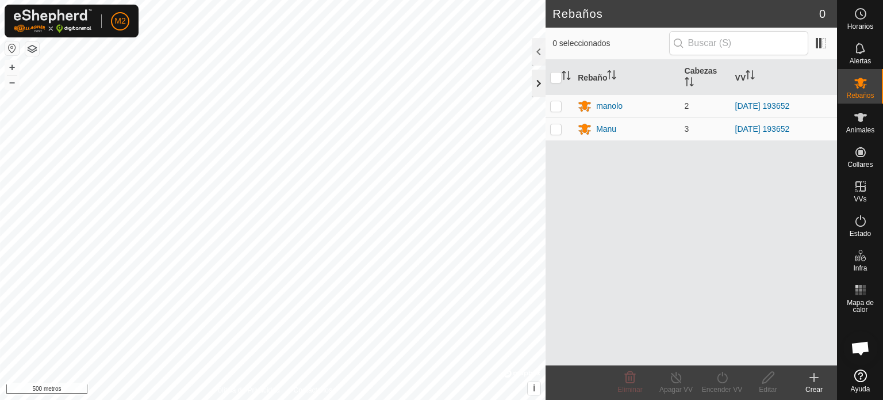
click at [538, 86] on div at bounding box center [539, 84] width 14 height 28
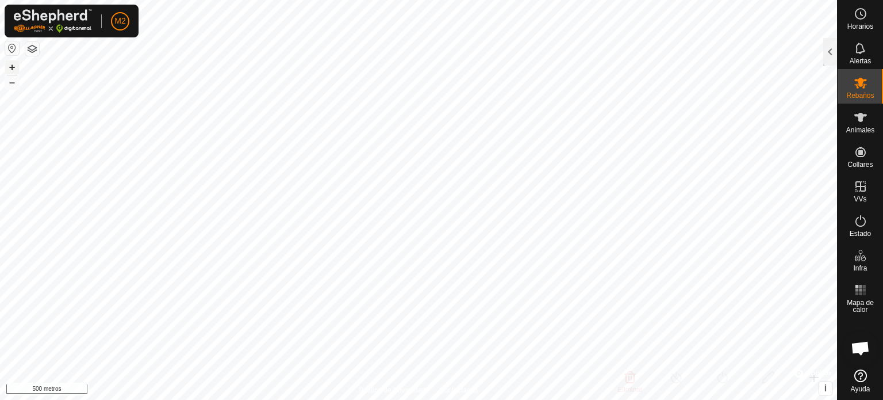
click at [10, 64] on font "+" at bounding box center [12, 67] width 6 height 12
click at [9, 66] on font "+" at bounding box center [12, 67] width 6 height 12
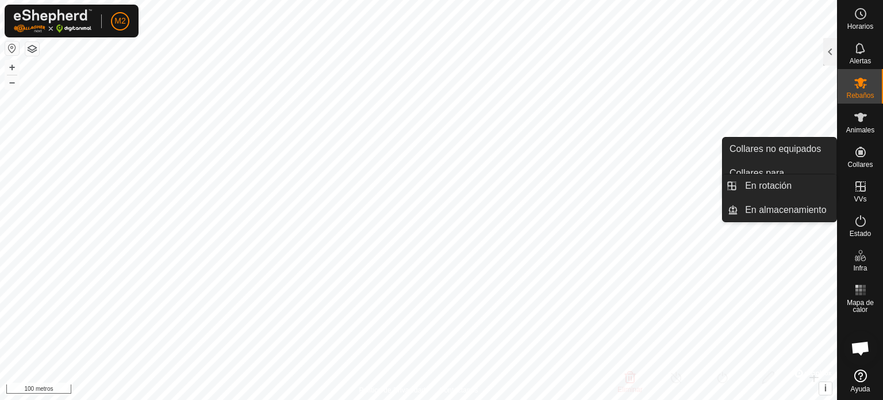
click at [861, 189] on icon at bounding box center [861, 186] width 14 height 14
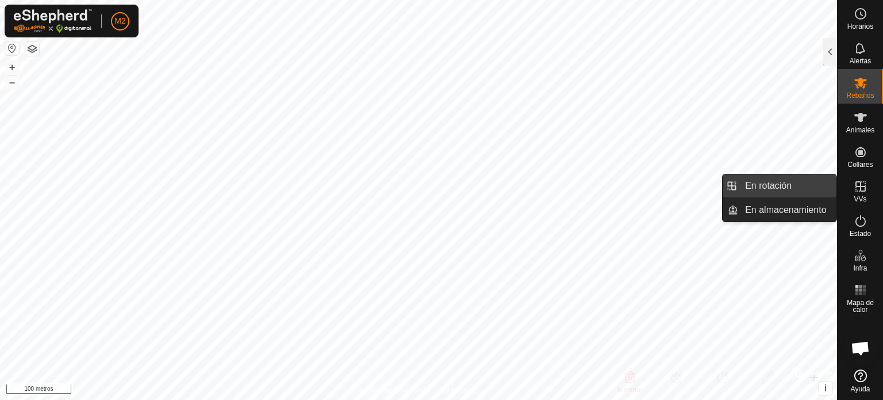
click at [815, 187] on link "En rotación" at bounding box center [787, 185] width 98 height 23
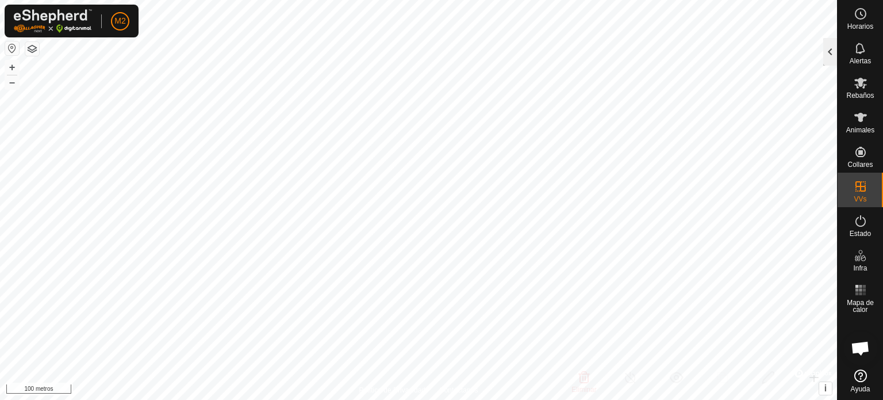
click at [834, 51] on div at bounding box center [830, 52] width 14 height 28
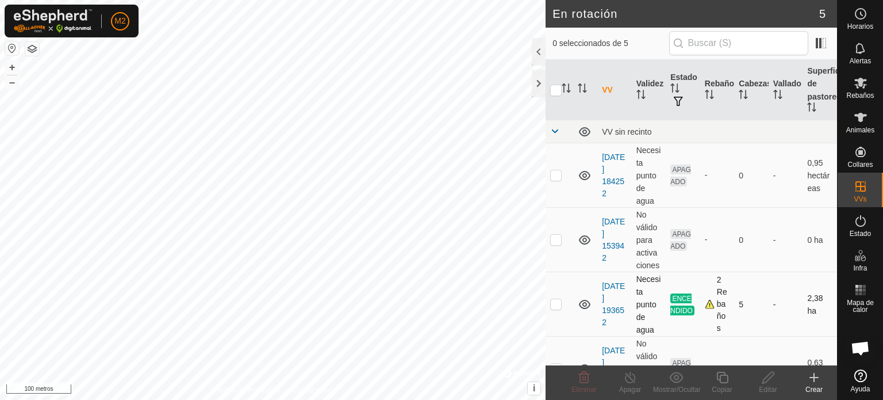
click at [554, 308] on p-checkbox at bounding box center [555, 303] width 11 height 9
checkbox input "true"
click at [815, 377] on icon at bounding box center [814, 377] width 8 height 0
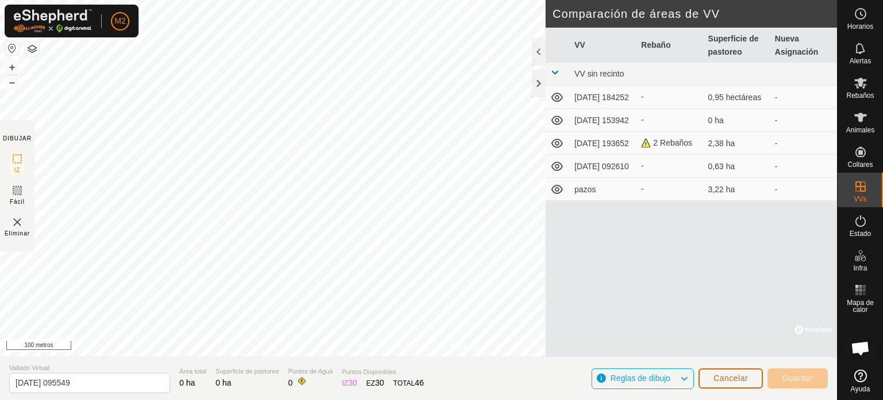
click at [731, 376] on font "Cancelar" at bounding box center [730, 377] width 34 height 9
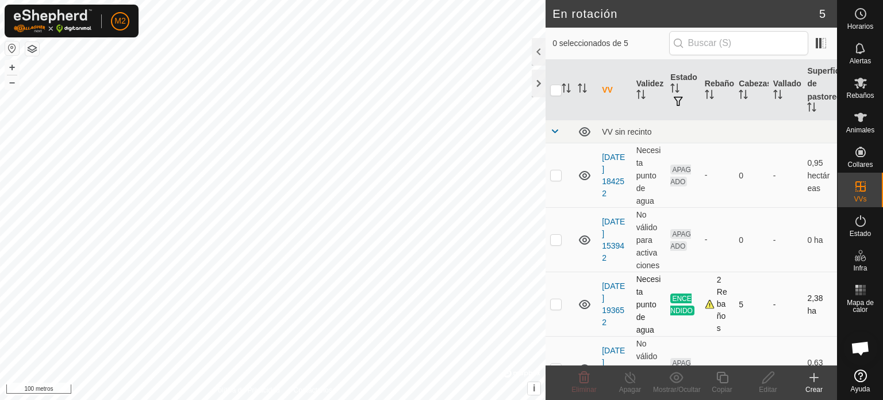
click at [554, 306] on p-checkbox at bounding box center [555, 303] width 11 height 9
checkbox input "true"
click at [543, 83] on div at bounding box center [539, 84] width 14 height 28
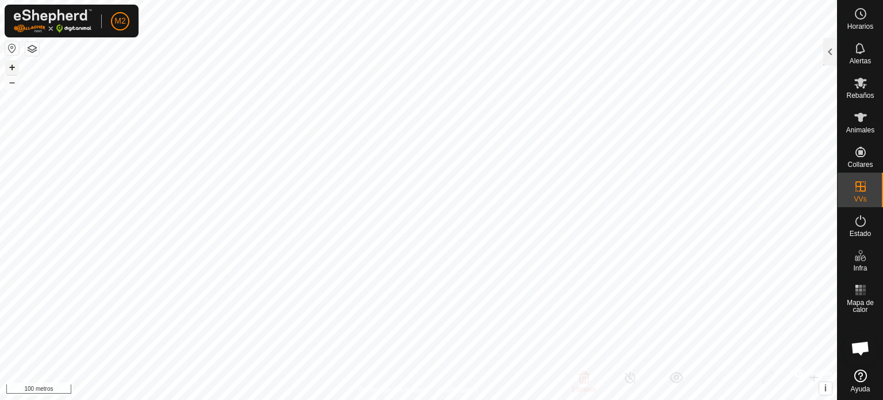
click at [16, 65] on button "+" at bounding box center [12, 67] width 14 height 14
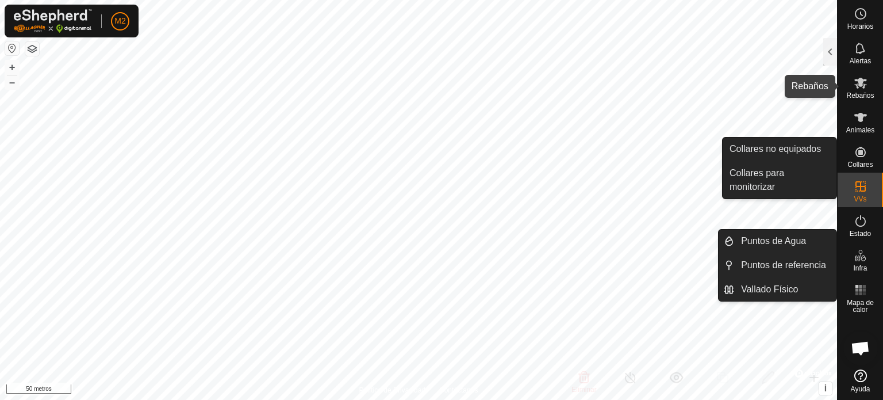
click at [866, 93] on font "Rebaños" at bounding box center [860, 95] width 28 height 8
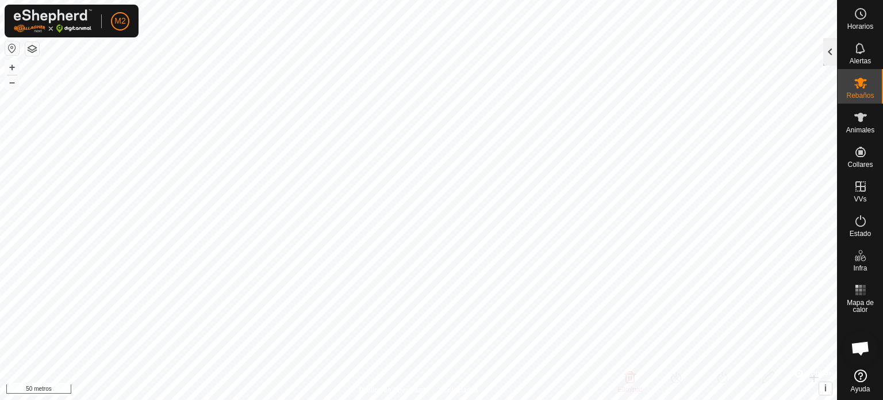
click at [832, 54] on div at bounding box center [830, 52] width 14 height 28
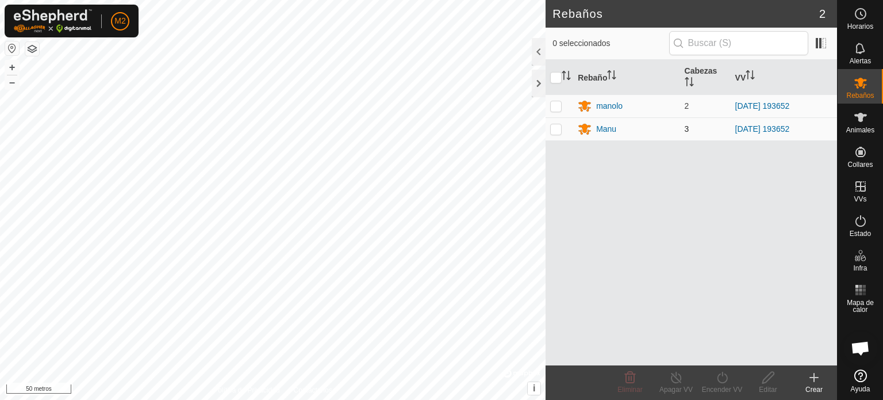
click at [561, 134] on td at bounding box center [560, 128] width 28 height 23
checkbox input "true"
click at [678, 380] on line at bounding box center [675, 377] width 9 height 9
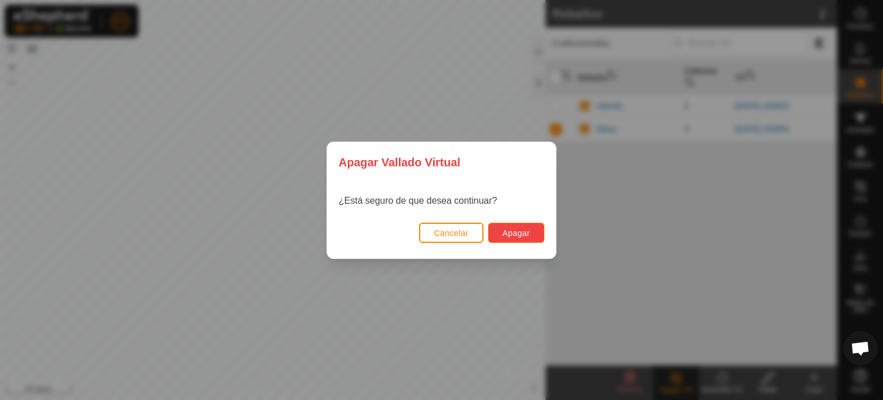
click at [519, 232] on font "Apagar" at bounding box center [516, 232] width 28 height 9
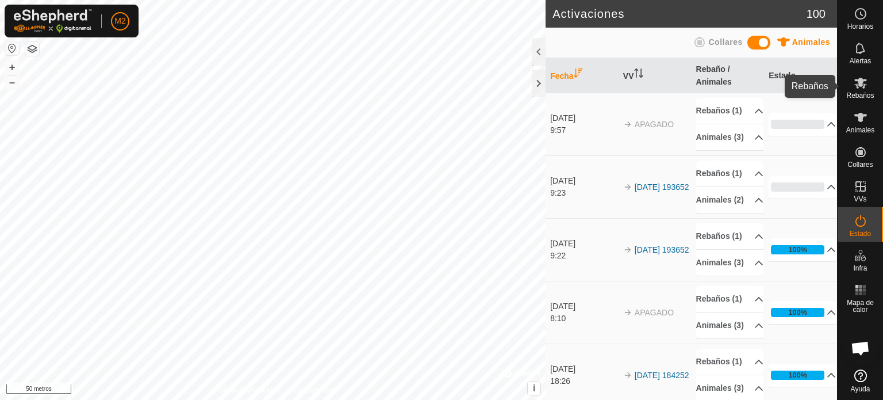
click at [862, 91] on es-mob-svg-icon at bounding box center [860, 83] width 21 height 18
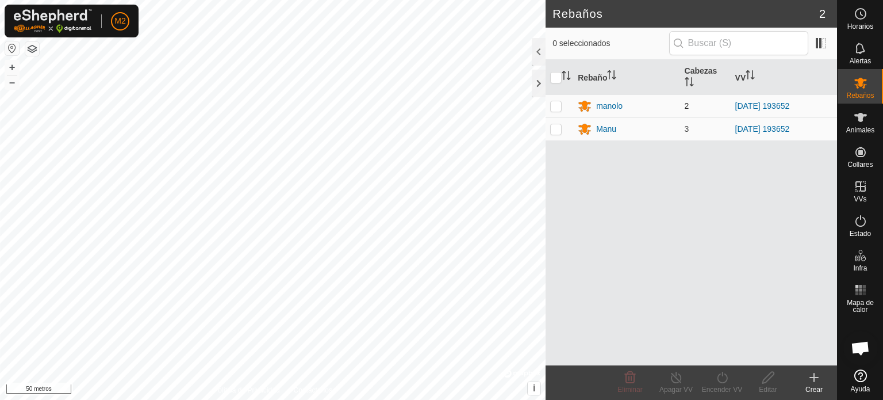
click at [555, 105] on p-checkbox at bounding box center [555, 105] width 11 height 9
checkbox input "true"
click at [676, 382] on icon at bounding box center [676, 376] width 10 height 11
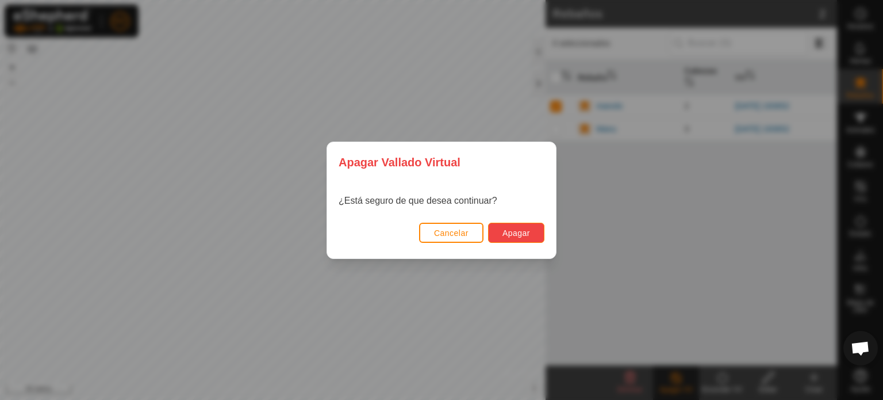
click at [532, 232] on button "Apagar" at bounding box center [516, 232] width 56 height 20
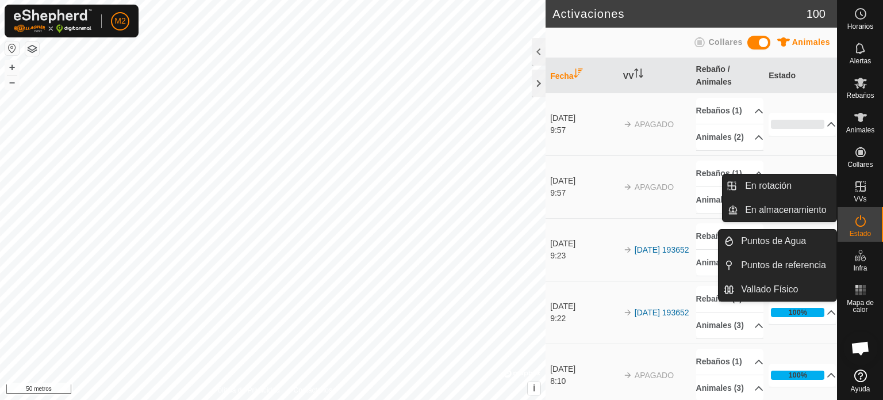
click at [860, 189] on icon at bounding box center [860, 186] width 10 height 10
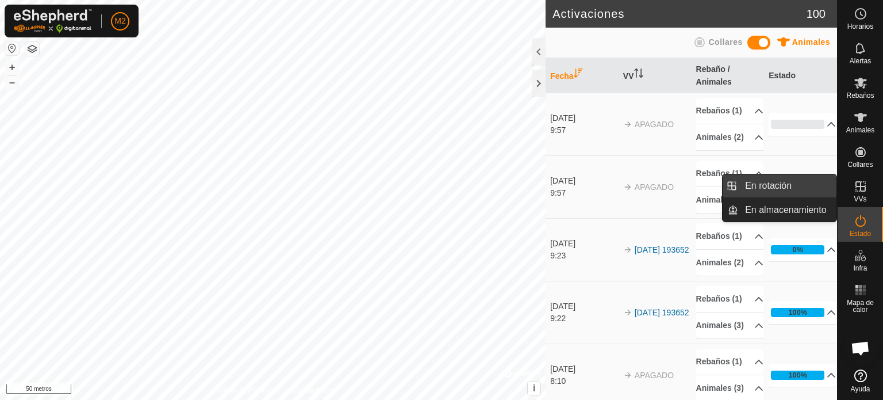
click at [804, 185] on link "En rotación" at bounding box center [787, 185] width 98 height 23
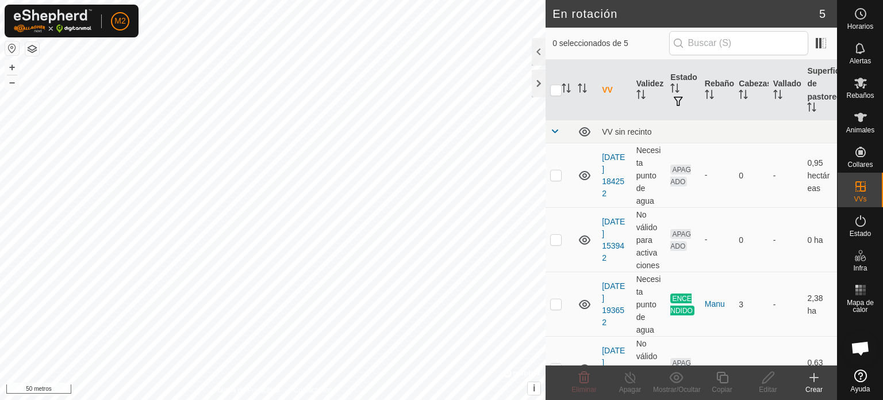
scroll to position [23, 0]
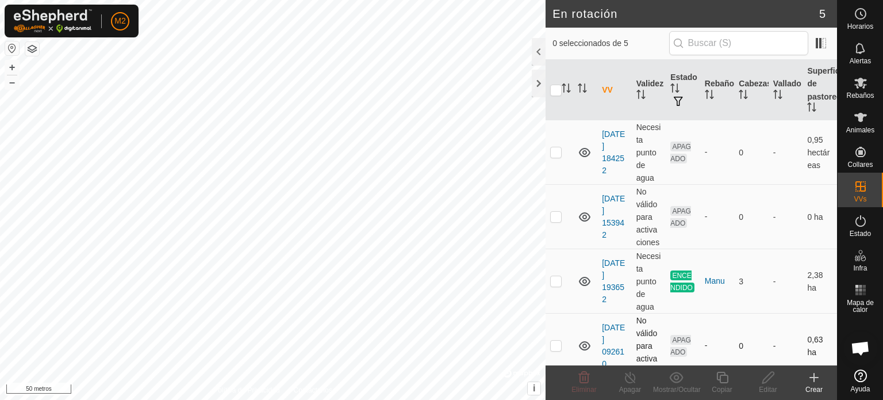
click at [559, 349] on p-checkbox at bounding box center [555, 344] width 11 height 9
checkbox input "true"
click at [556, 281] on p-checkbox at bounding box center [555, 280] width 11 height 9
checkbox input "true"
click at [559, 345] on p-checkbox at bounding box center [555, 344] width 11 height 9
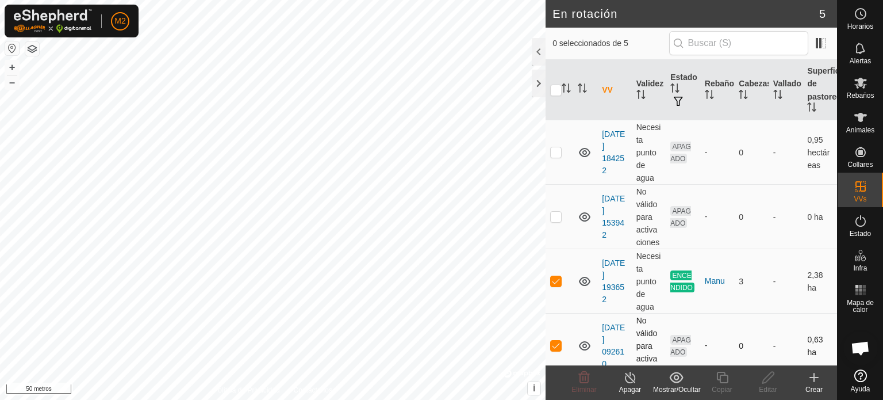
checkbox input "false"
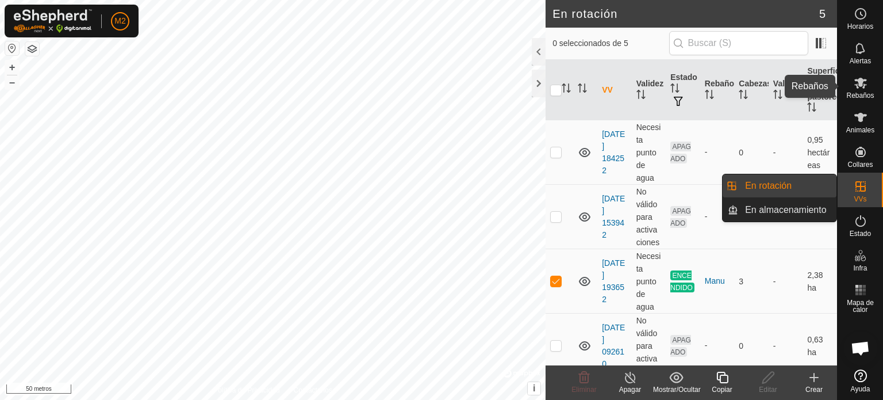
click at [860, 95] on font "Rebaños" at bounding box center [860, 95] width 28 height 8
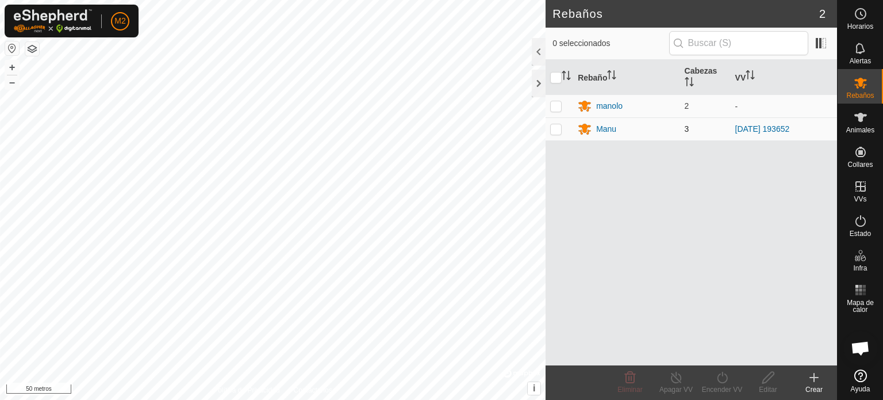
click at [555, 127] on p-checkbox at bounding box center [555, 128] width 11 height 9
checkbox input "true"
click at [717, 375] on icon at bounding box center [722, 376] width 10 height 11
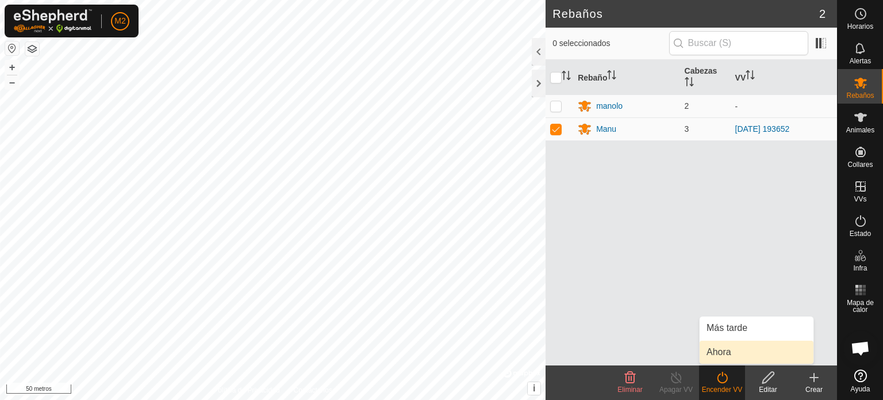
click at [723, 350] on link "Ahora" at bounding box center [757, 351] width 114 height 23
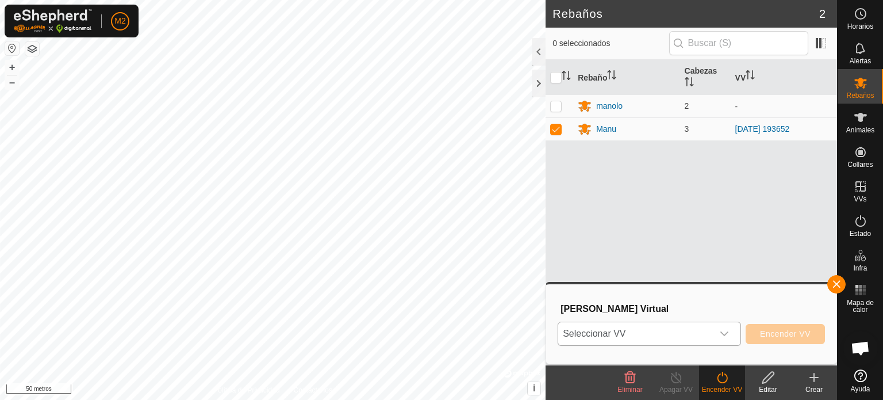
click at [725, 335] on icon "disparador desplegable" at bounding box center [724, 333] width 8 height 5
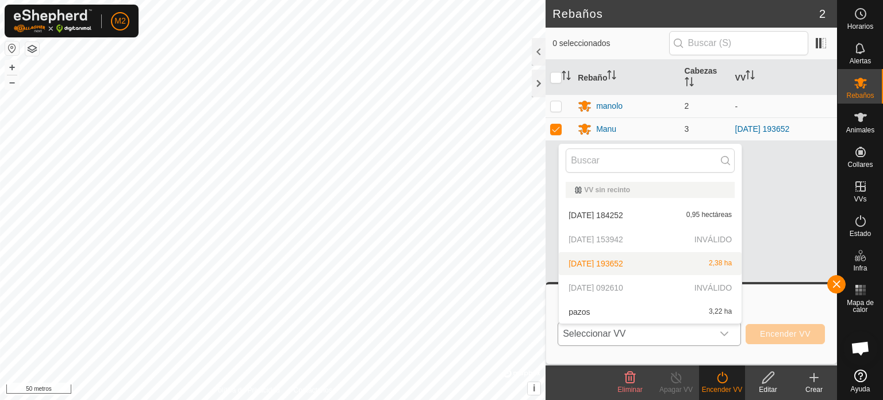
click at [635, 259] on li "2025-08-21 193652 2,38 ha" at bounding box center [650, 263] width 183 height 23
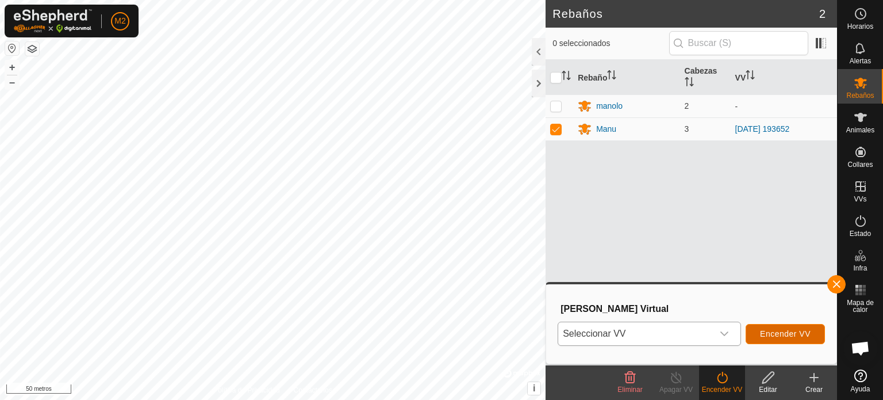
click at [780, 338] on span "Encender VV" at bounding box center [785, 333] width 51 height 9
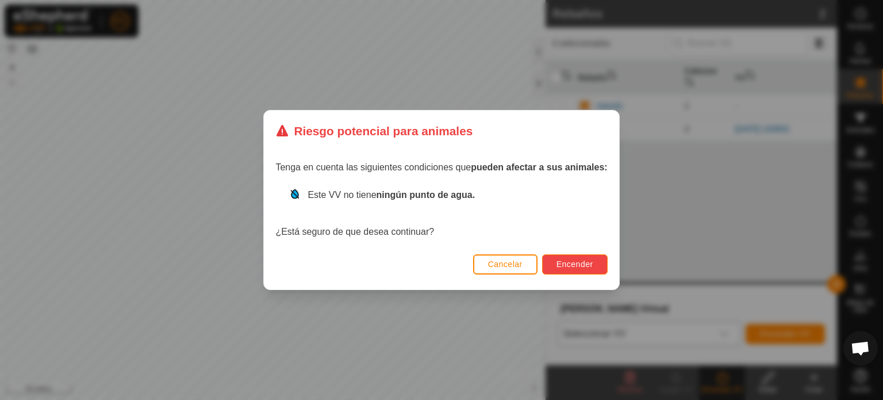
click at [585, 263] on font "Encender" at bounding box center [574, 263] width 37 height 9
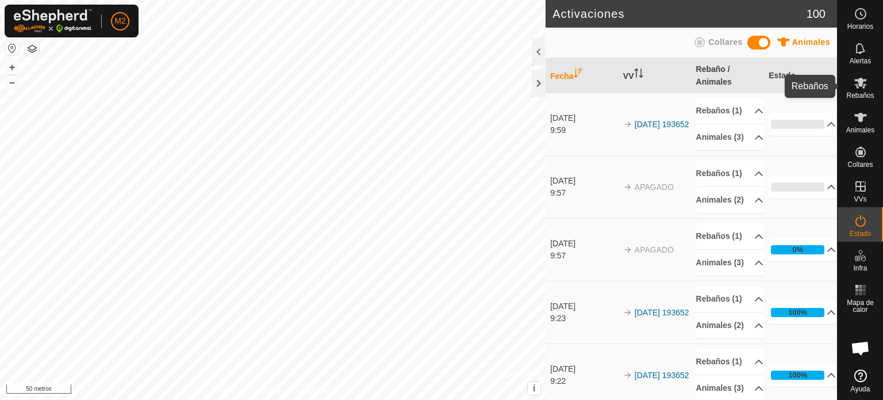
click at [861, 91] on font "Rebaños" at bounding box center [860, 95] width 28 height 8
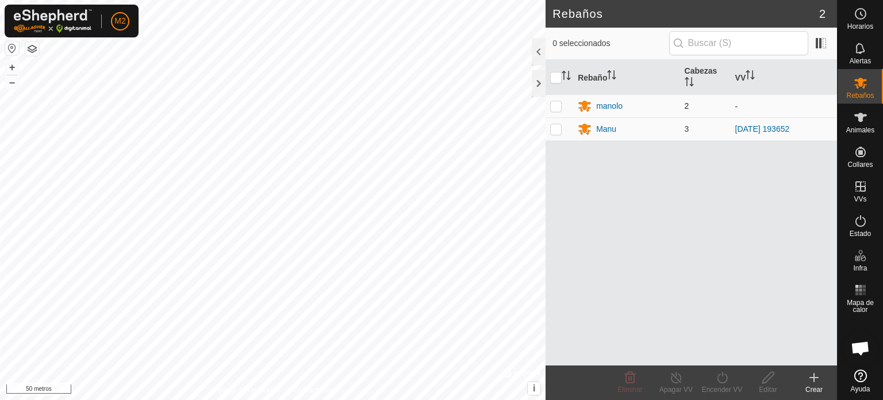
click at [554, 103] on p-checkbox at bounding box center [555, 105] width 11 height 9
checkbox input "true"
click at [724, 379] on icon at bounding box center [722, 377] width 14 height 14
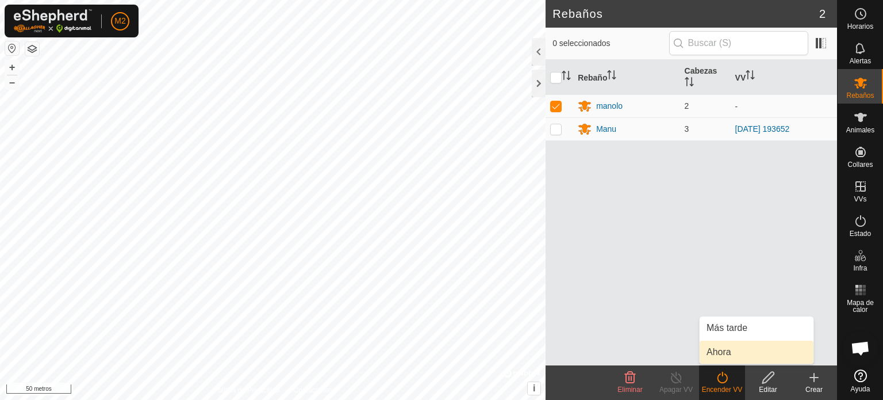
click at [727, 354] on link "Ahora" at bounding box center [757, 351] width 114 height 23
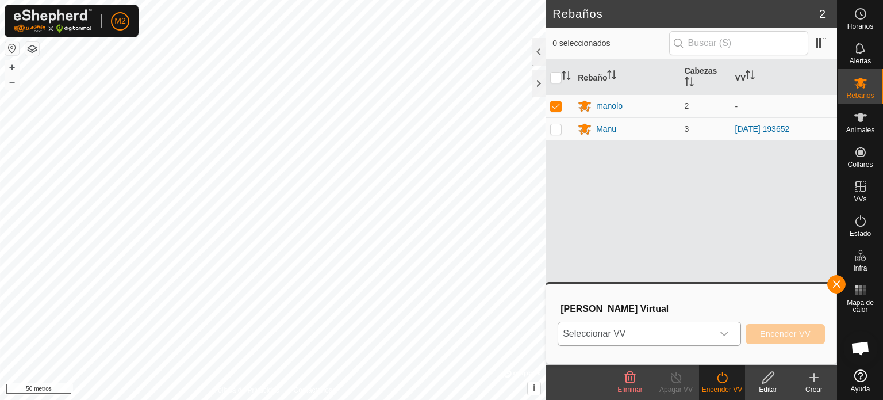
click at [722, 331] on icon "disparador desplegable" at bounding box center [724, 333] width 9 height 9
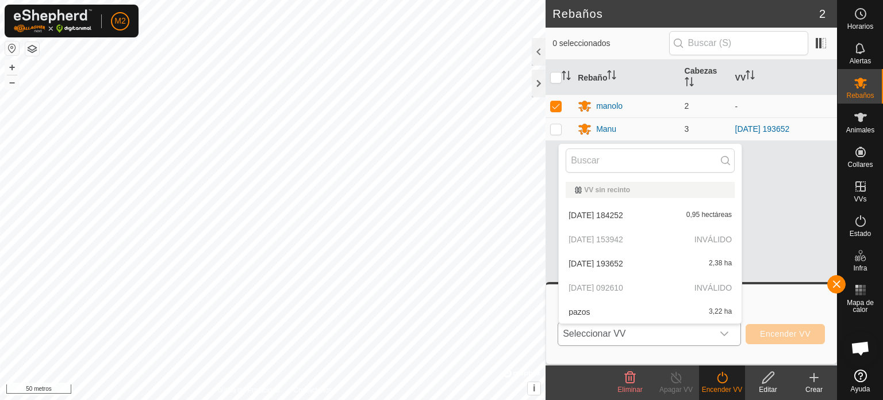
click at [639, 265] on li "2025-08-21 193652 2,38 ha" at bounding box center [650, 263] width 183 height 23
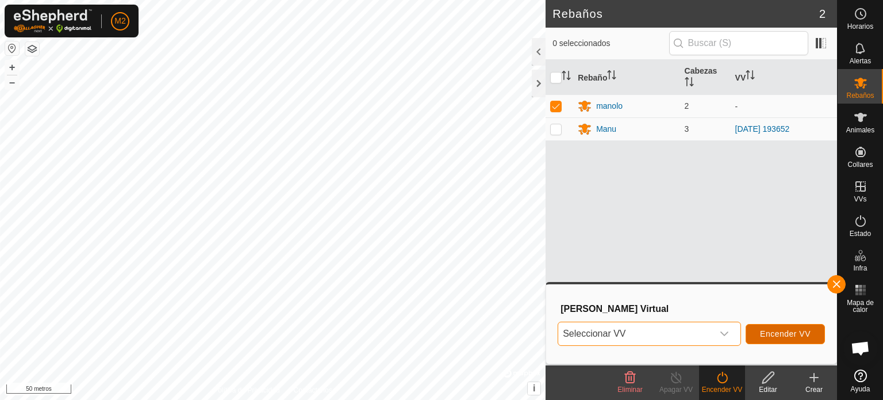
click at [783, 333] on font "Encender VV" at bounding box center [785, 333] width 51 height 9
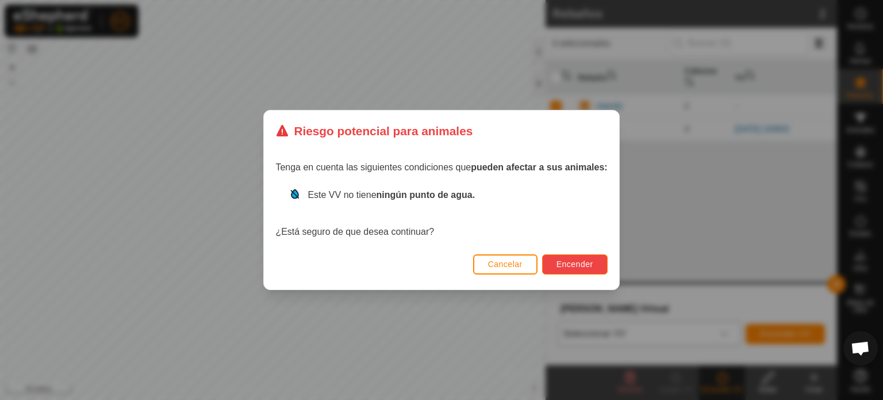
click at [584, 262] on font "Encender" at bounding box center [574, 263] width 37 height 9
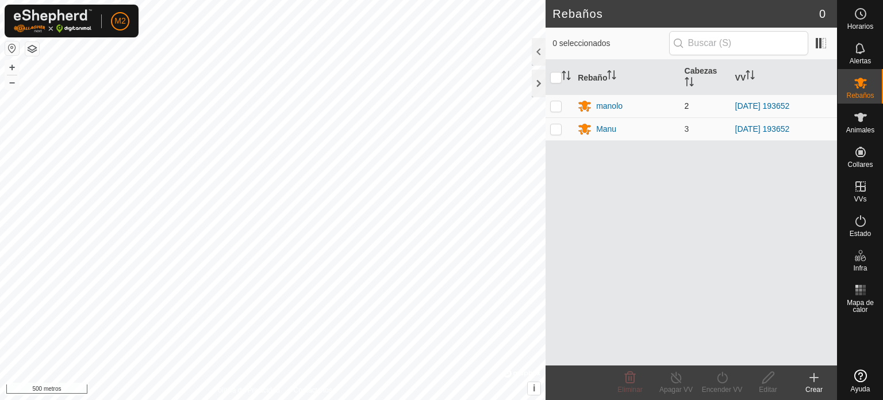
click at [556, 105] on p-checkbox at bounding box center [555, 105] width 11 height 9
checkbox input "true"
click at [555, 127] on p-checkbox at bounding box center [555, 128] width 11 height 9
checkbox input "true"
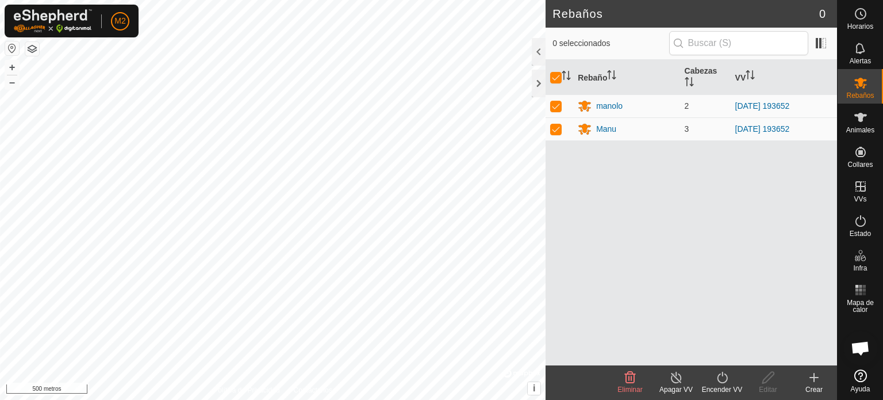
click at [680, 382] on line at bounding box center [675, 377] width 9 height 9
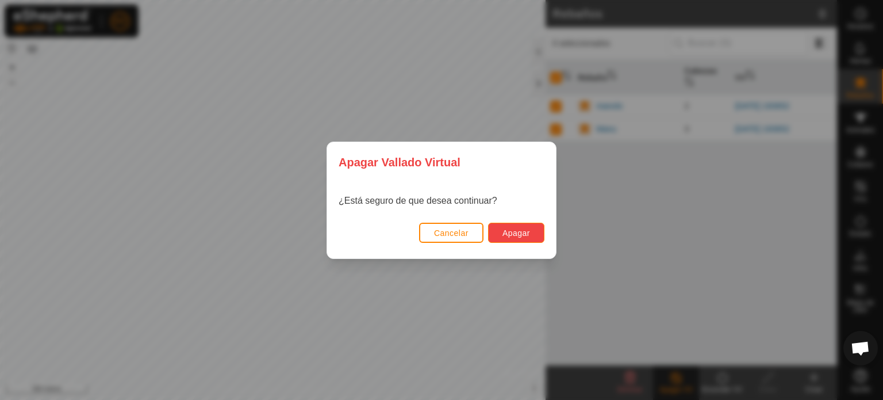
click at [525, 226] on button "Apagar" at bounding box center [516, 232] width 56 height 20
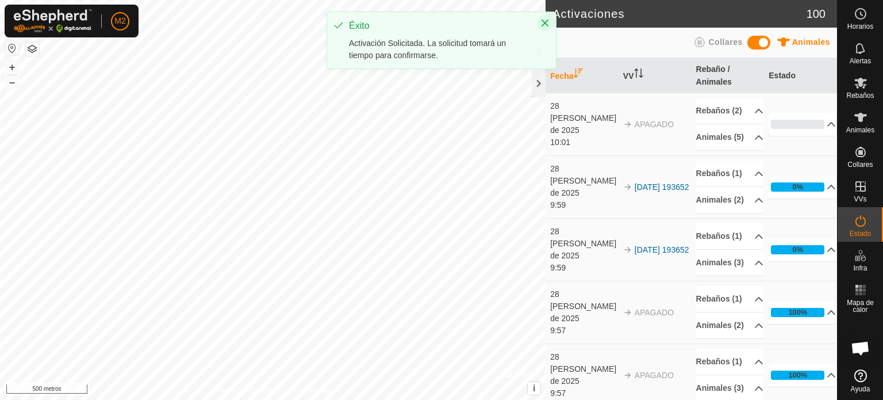
click at [546, 22] on icon "Cerca" at bounding box center [545, 23] width 7 height 7
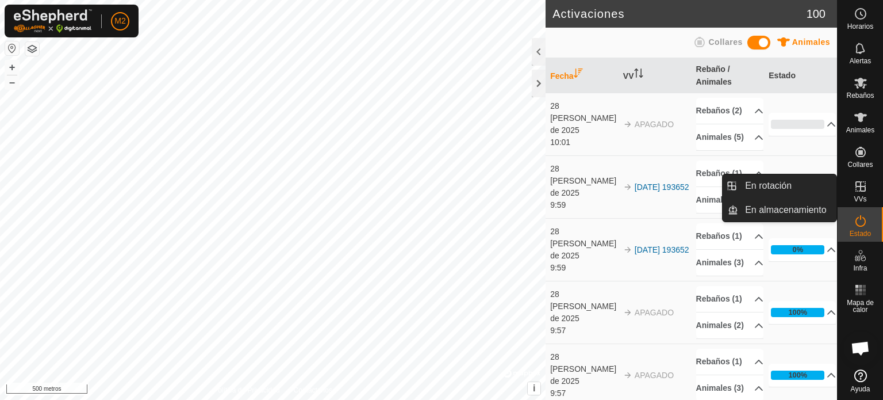
click at [863, 195] on font "VVs" at bounding box center [860, 199] width 13 height 8
click at [778, 180] on link "En rotación" at bounding box center [787, 185] width 98 height 23
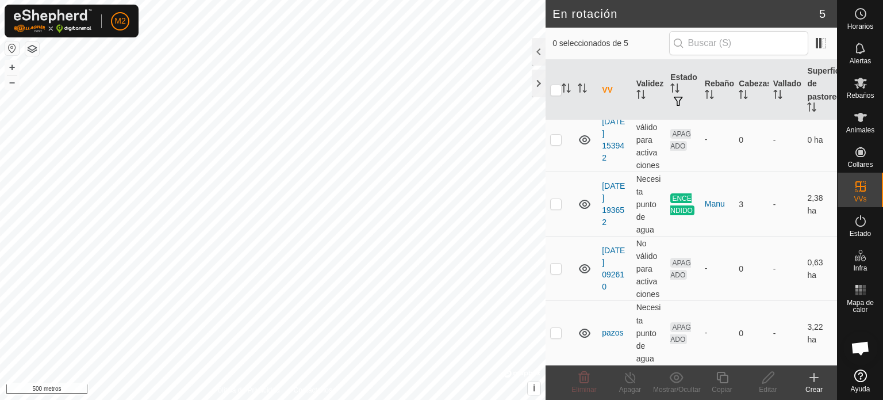
scroll to position [106, 0]
click at [552, 329] on p-checkbox at bounding box center [555, 332] width 11 height 9
checkbox input "true"
click at [770, 383] on icon at bounding box center [768, 377] width 14 height 14
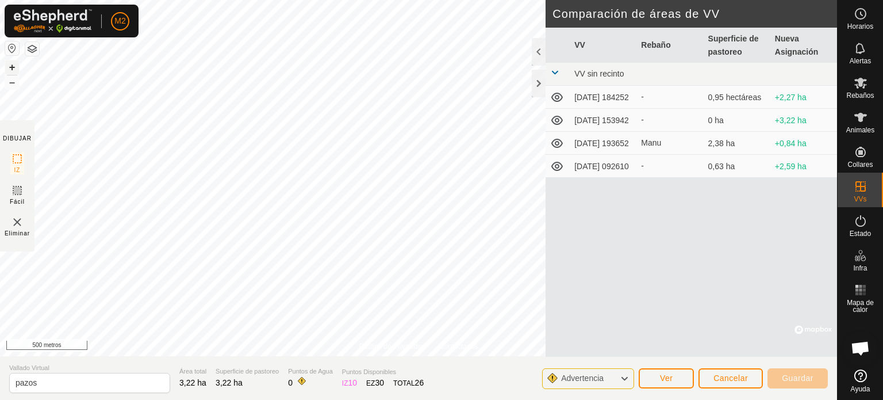
click at [13, 66] on font "+" at bounding box center [12, 67] width 6 height 12
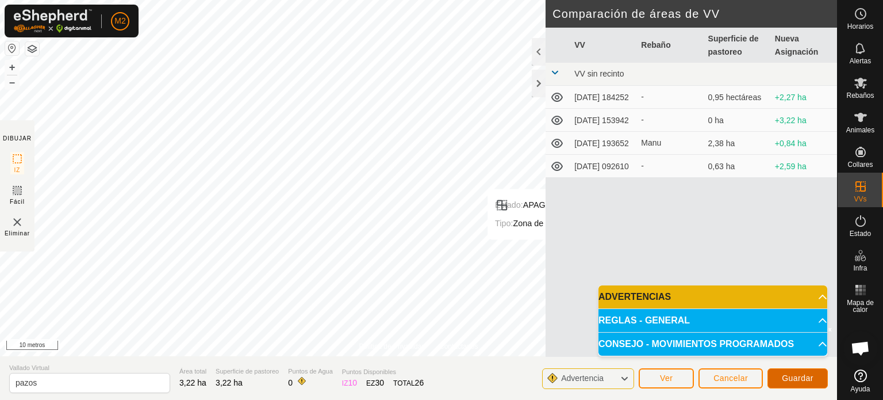
click at [793, 374] on font "Guardar" at bounding box center [798, 377] width 32 height 9
